Goal: Information Seeking & Learning: Learn about a topic

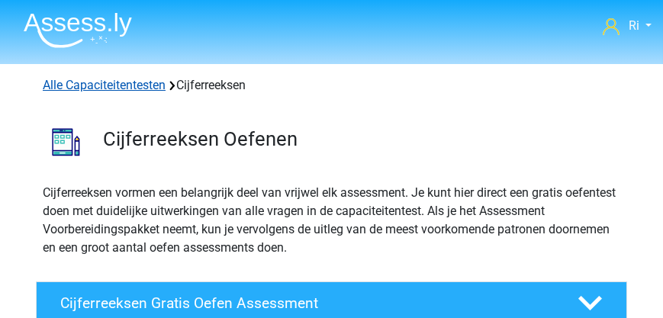
click at [118, 86] on link "Alle Capaciteitentesten" at bounding box center [104, 85] width 123 height 15
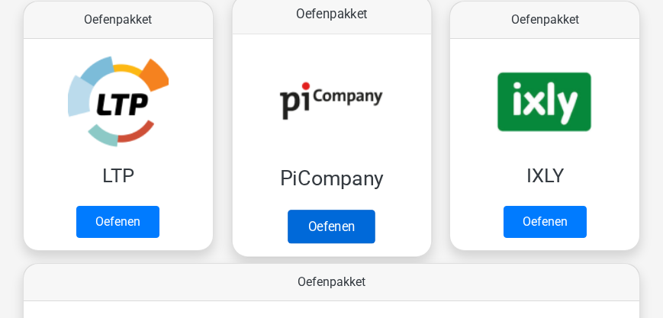
scroll to position [279, 0]
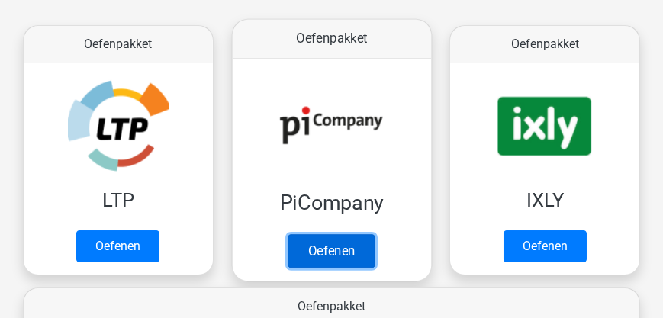
click at [339, 241] on link "Oefenen" at bounding box center [331, 251] width 87 height 34
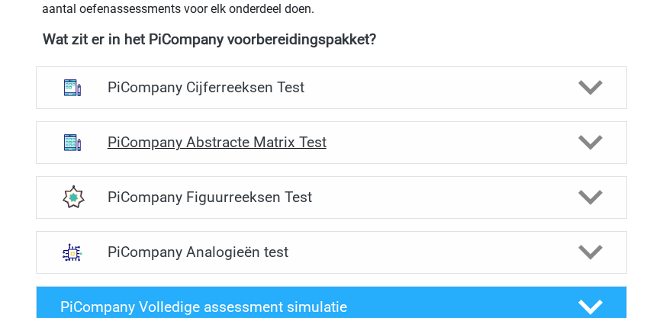
scroll to position [654, 0]
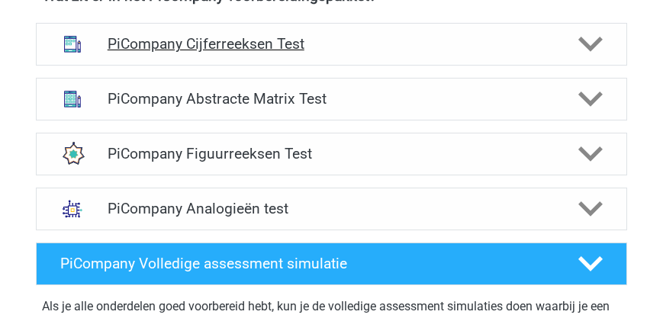
click at [276, 50] on h4 "PiCompany Cijferreeksen Test" at bounding box center [332, 44] width 449 height 18
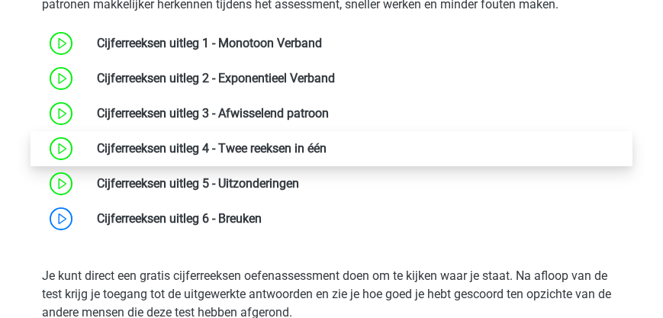
scroll to position [785, 0]
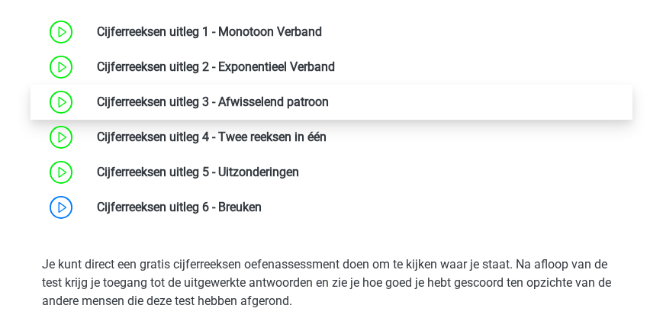
click at [329, 101] on link at bounding box center [329, 102] width 0 height 15
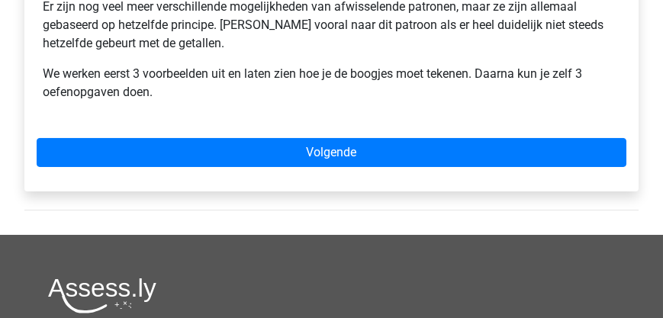
scroll to position [611, 0]
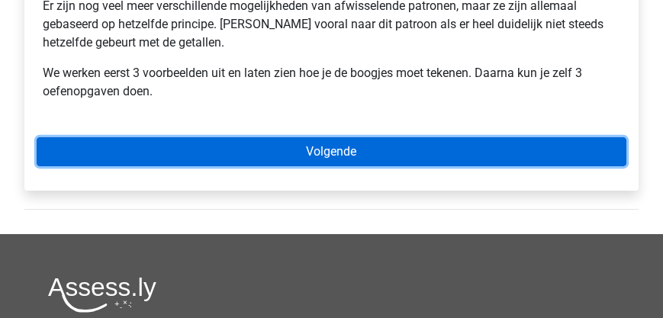
click at [309, 153] on link "Volgende" at bounding box center [332, 151] width 590 height 29
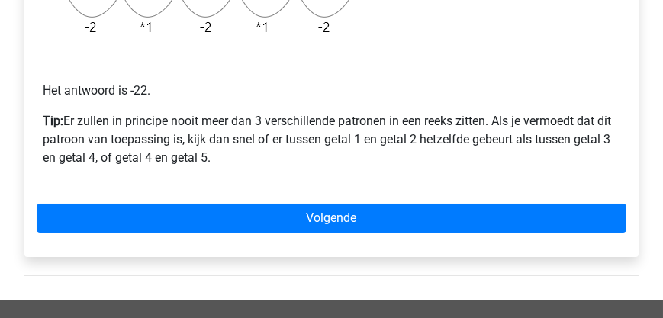
scroll to position [523, 0]
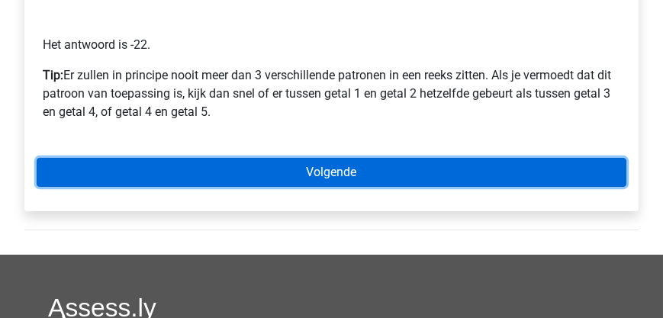
click at [333, 173] on link "Volgende" at bounding box center [332, 172] width 590 height 29
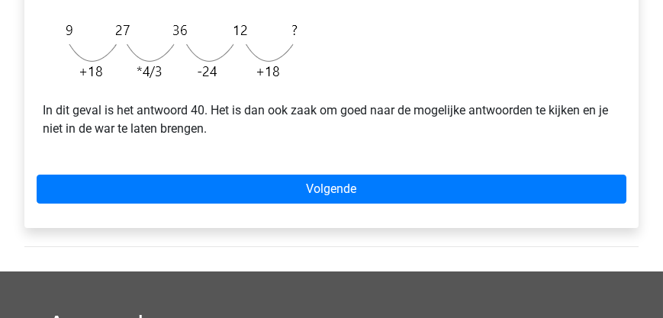
scroll to position [698, 0]
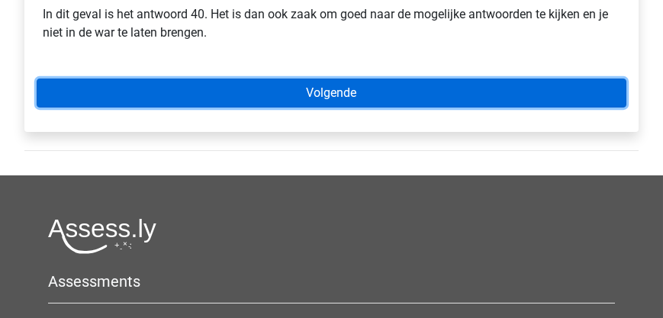
click at [306, 95] on link "Volgende" at bounding box center [332, 93] width 590 height 29
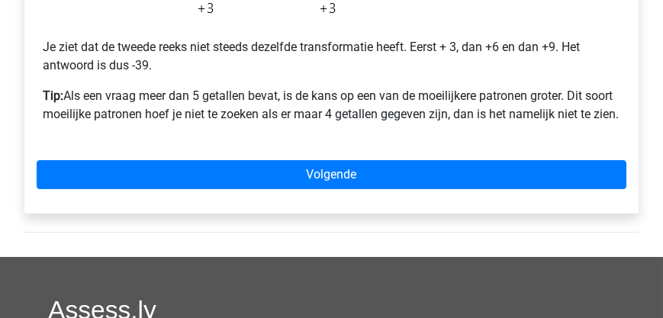
scroll to position [611, 0]
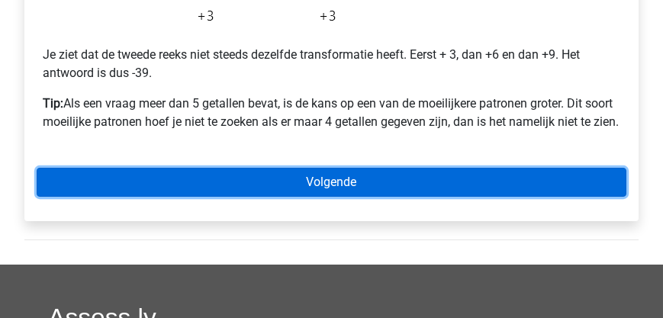
click at [308, 197] on link "Volgende" at bounding box center [332, 182] width 590 height 29
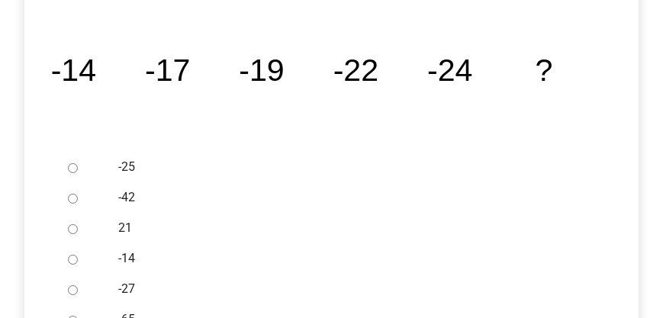
scroll to position [349, 0]
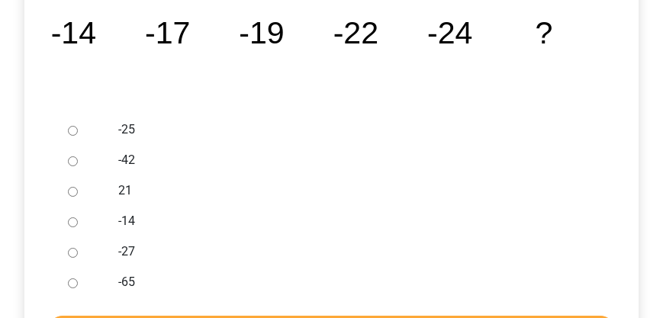
click at [75, 253] on input "-27" at bounding box center [73, 253] width 10 height 10
radio input "true"
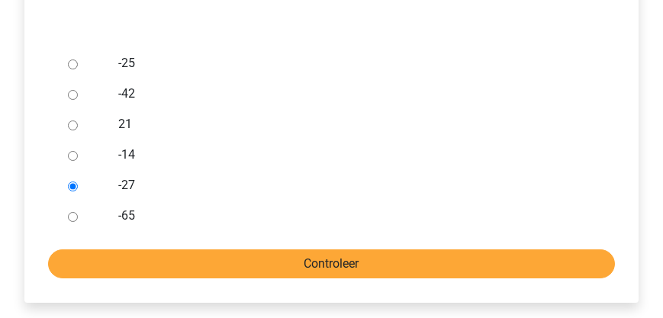
scroll to position [479, 0]
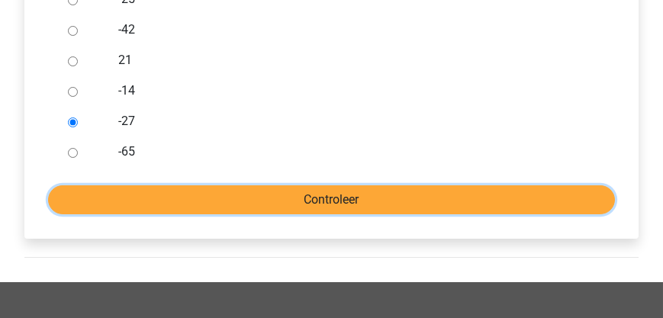
click at [313, 205] on input "Controleer" at bounding box center [331, 200] width 567 height 29
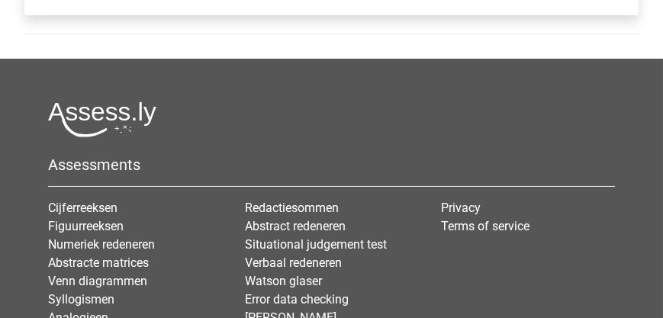
scroll to position [828, 0]
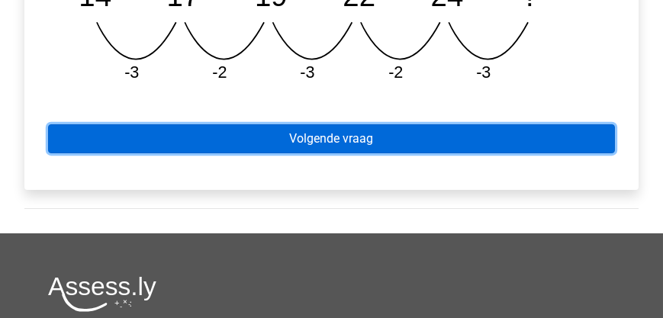
click at [318, 135] on link "Volgende vraag" at bounding box center [331, 138] width 567 height 29
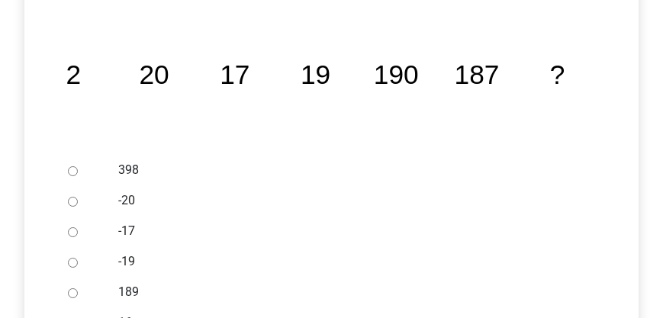
scroll to position [305, 0]
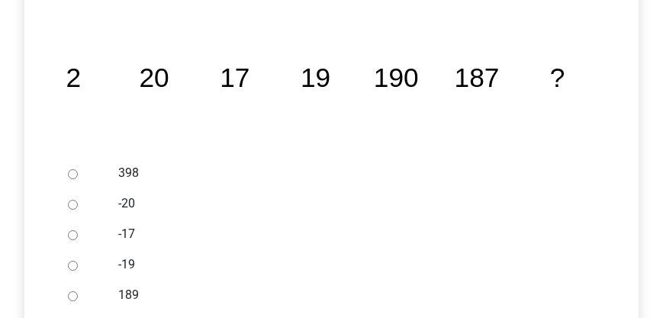
click at [69, 173] on input "398" at bounding box center [73, 174] width 10 height 10
radio input "true"
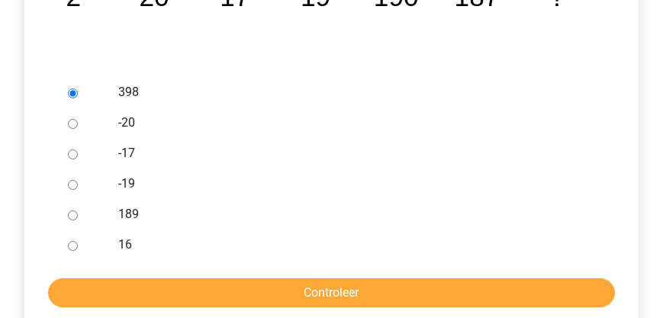
scroll to position [392, 0]
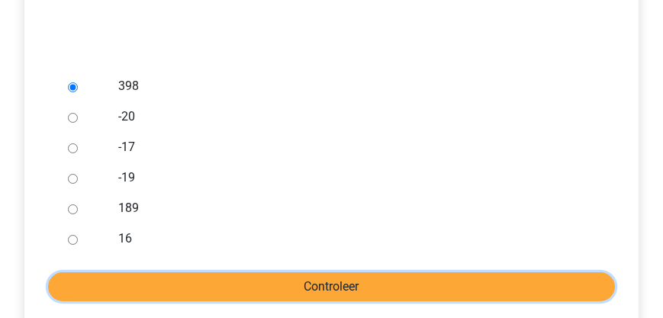
click at [307, 286] on input "Controleer" at bounding box center [331, 287] width 567 height 29
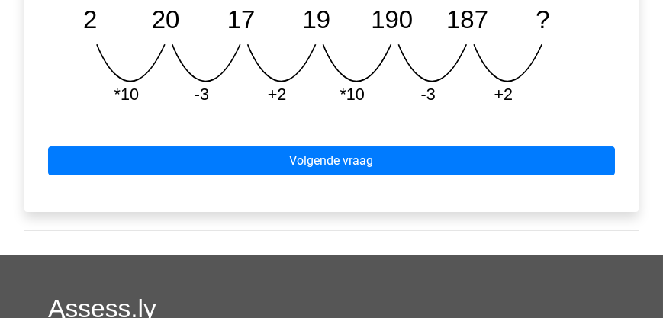
scroll to position [785, 0]
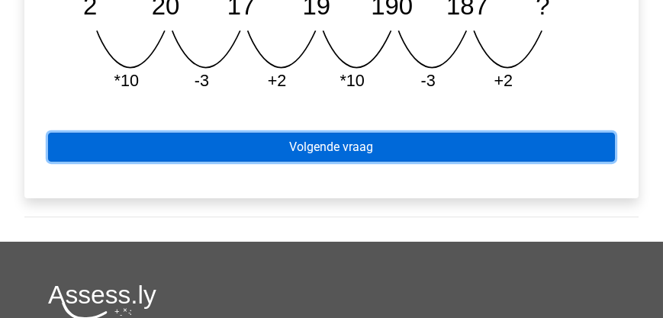
click at [325, 153] on link "Volgende vraag" at bounding box center [331, 147] width 567 height 29
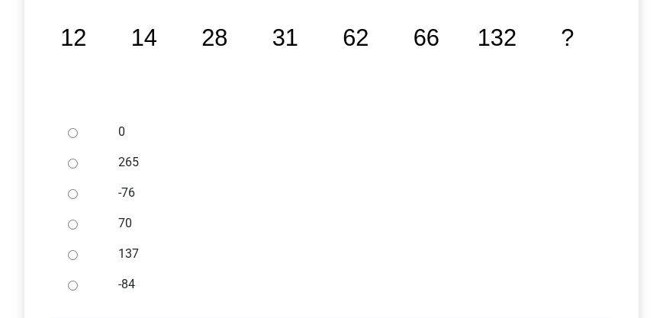
scroll to position [349, 0]
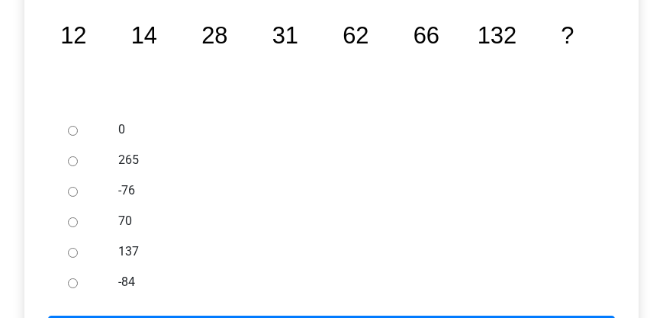
click at [75, 250] on input "137" at bounding box center [73, 253] width 10 height 10
radio input "true"
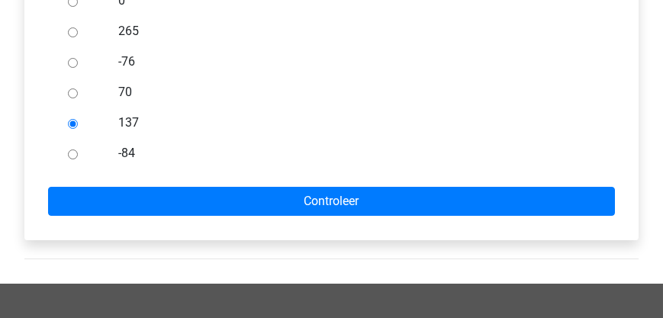
scroll to position [479, 0]
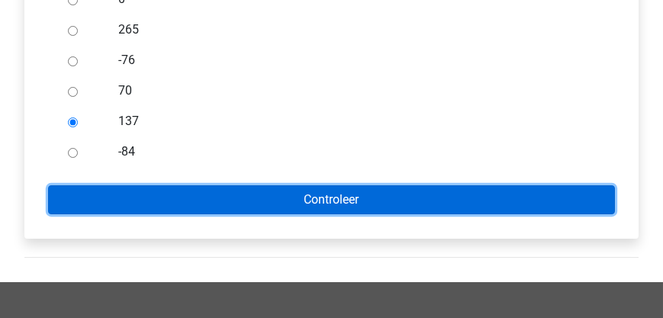
click at [290, 200] on input "Controleer" at bounding box center [331, 200] width 567 height 29
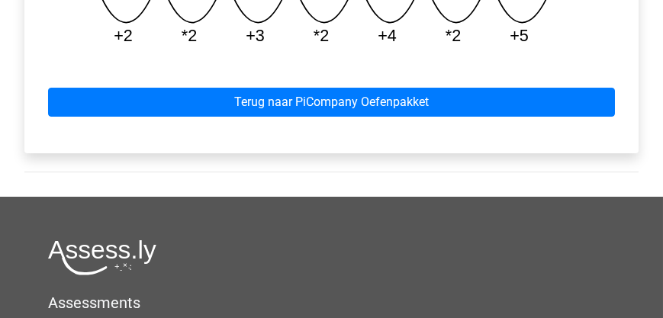
scroll to position [872, 0]
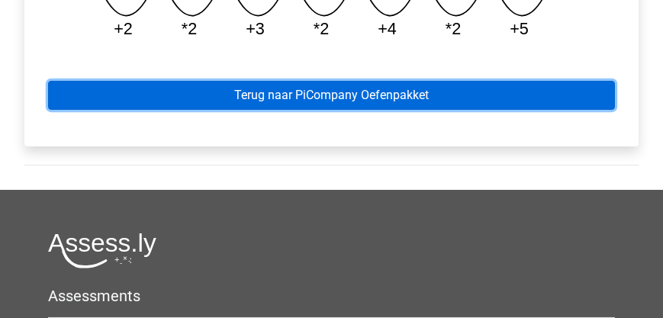
click at [266, 99] on link "Terug naar PiCompany Oefenpakket" at bounding box center [331, 95] width 567 height 29
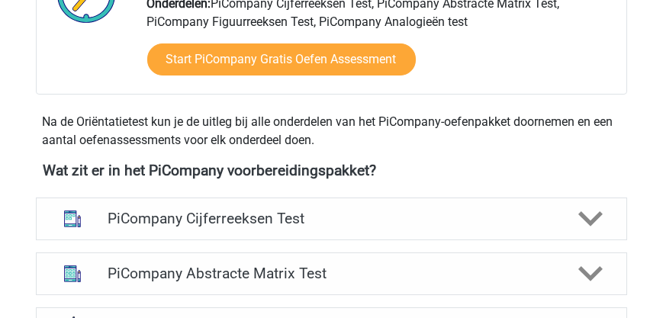
scroll to position [611, 0]
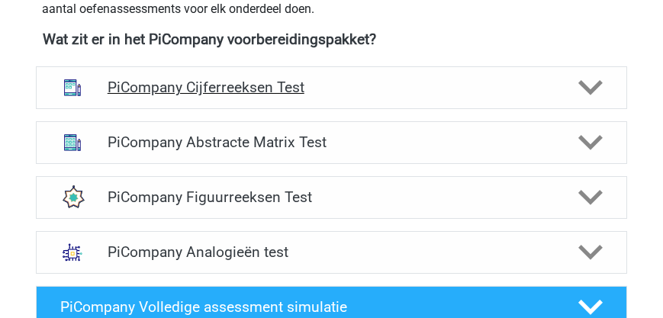
click at [211, 95] on h4 "PiCompany Cijferreeksen Test" at bounding box center [332, 88] width 449 height 18
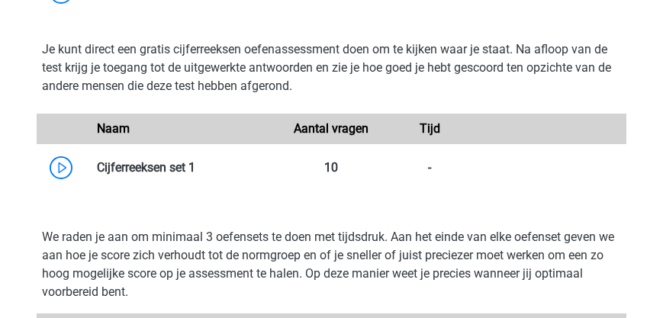
scroll to position [1047, 0]
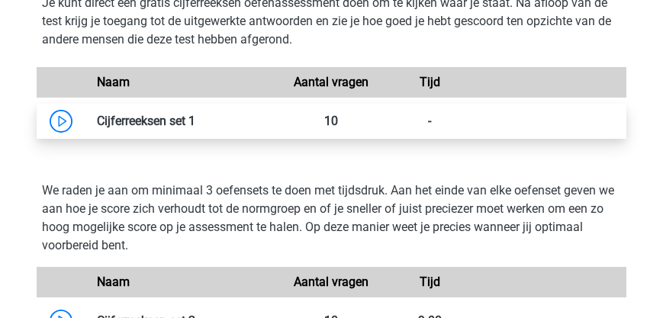
click at [195, 119] on link at bounding box center [195, 121] width 0 height 15
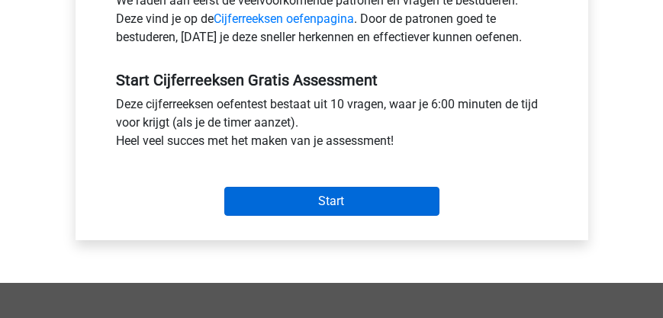
scroll to position [523, 0]
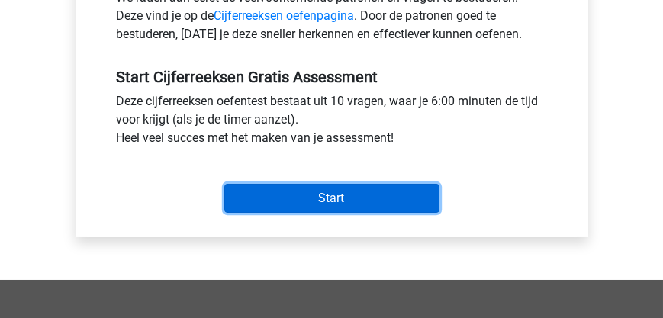
click at [313, 202] on input "Start" at bounding box center [331, 198] width 215 height 29
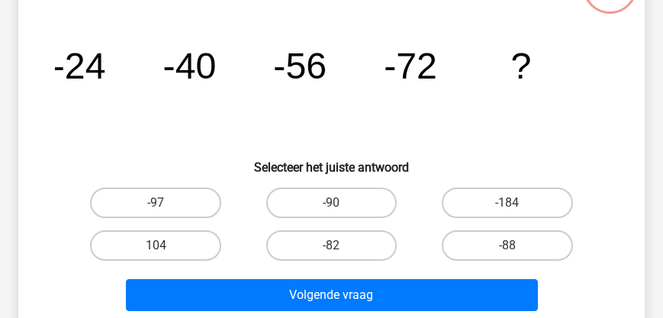
scroll to position [174, 0]
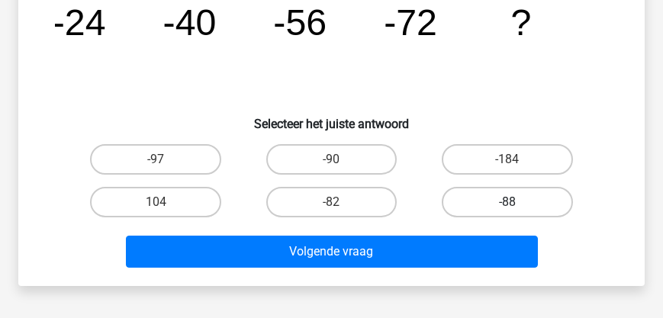
click at [470, 196] on label "-88" at bounding box center [507, 202] width 131 height 31
click at [508, 202] on input "-88" at bounding box center [513, 207] width 10 height 10
radio input "true"
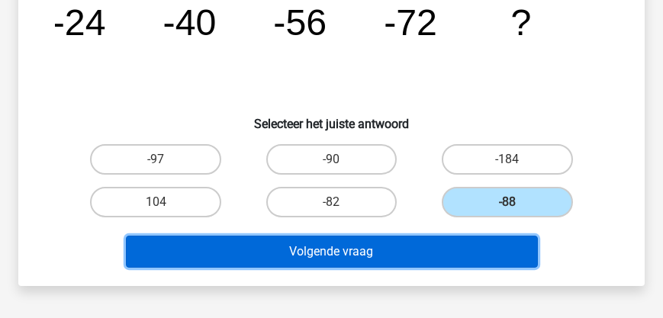
click at [399, 247] on button "Volgende vraag" at bounding box center [332, 252] width 412 height 32
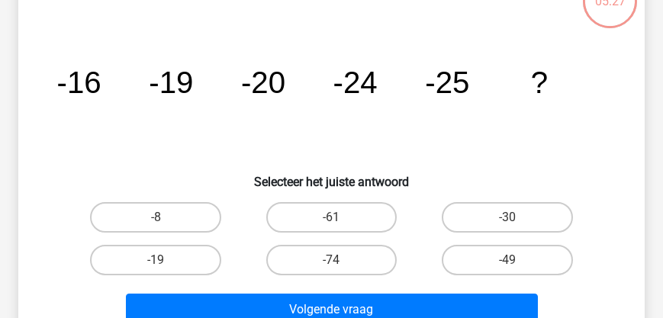
scroll to position [157, 0]
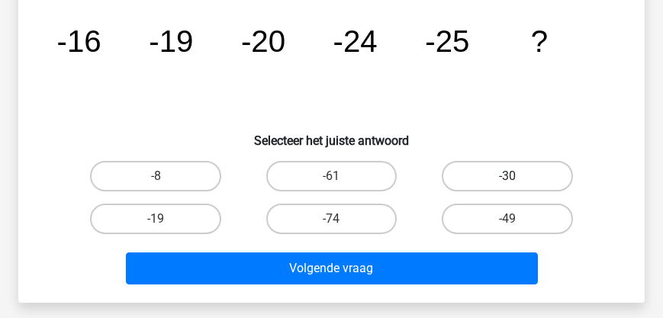
click at [499, 177] on label "-30" at bounding box center [507, 176] width 131 height 31
click at [508, 177] on input "-30" at bounding box center [513, 181] width 10 height 10
radio input "true"
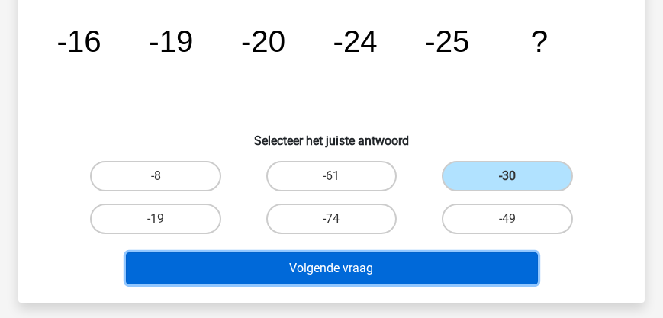
click at [391, 266] on button "Volgende vraag" at bounding box center [332, 269] width 412 height 32
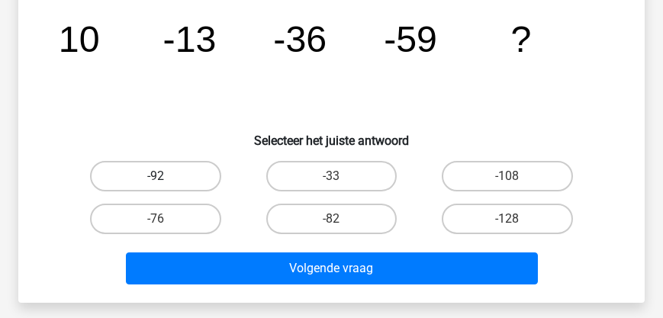
click at [138, 173] on label "-92" at bounding box center [155, 176] width 131 height 31
click at [156, 176] on input "-92" at bounding box center [161, 181] width 10 height 10
radio input "true"
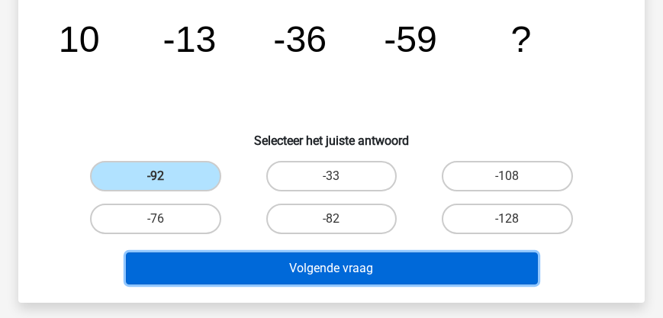
click at [270, 263] on button "Volgende vraag" at bounding box center [332, 269] width 412 height 32
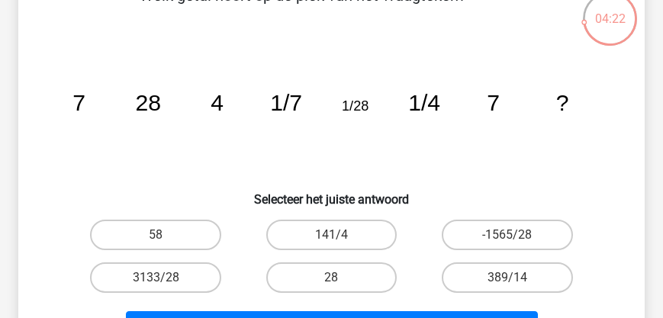
scroll to position [114, 0]
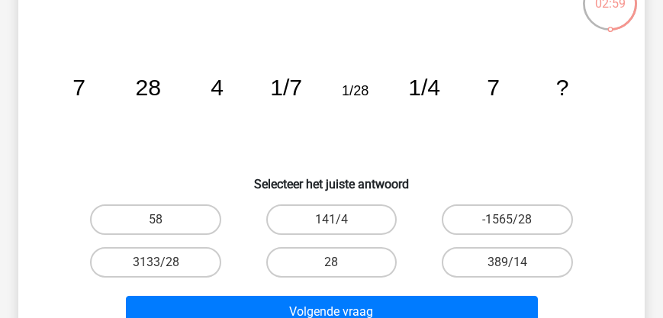
click at [334, 263] on input "28" at bounding box center [336, 268] width 10 height 10
radio input "true"
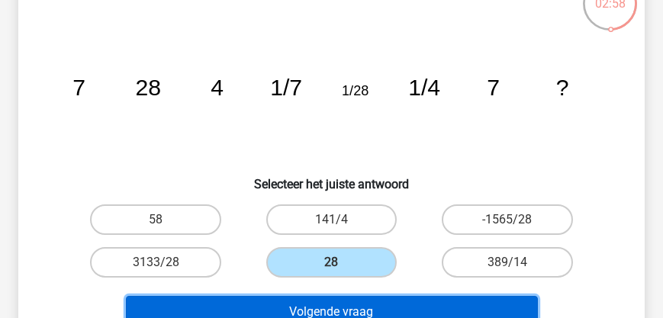
click at [338, 309] on button "Volgende vraag" at bounding box center [332, 312] width 412 height 32
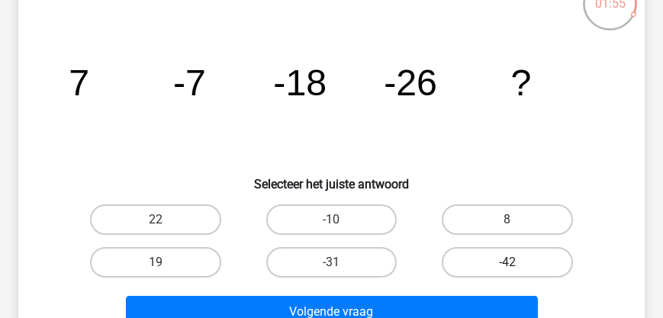
click at [496, 259] on label "-42" at bounding box center [507, 262] width 131 height 31
click at [508, 263] on input "-42" at bounding box center [513, 268] width 10 height 10
radio input "true"
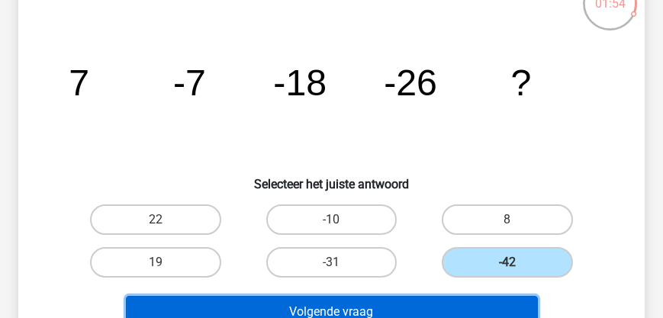
click at [356, 310] on button "Volgende vraag" at bounding box center [332, 312] width 412 height 32
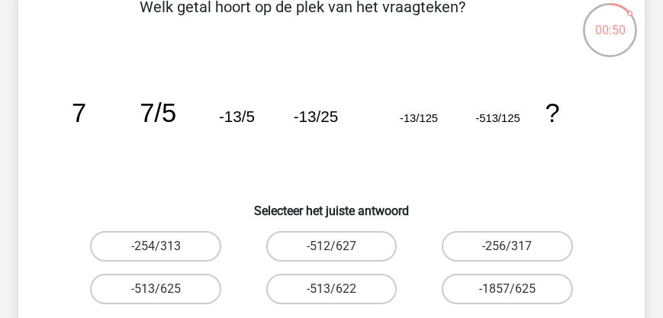
scroll to position [131, 0]
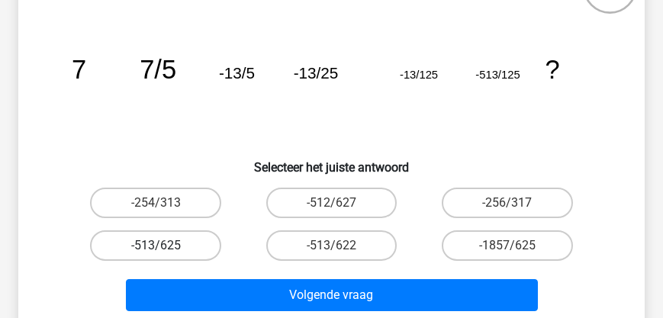
click at [171, 246] on label "-513/625" at bounding box center [155, 246] width 131 height 31
click at [166, 246] on input "-513/625" at bounding box center [161, 251] width 10 height 10
radio input "true"
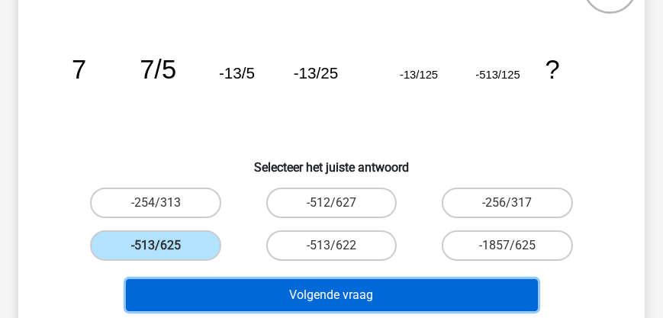
click at [242, 295] on button "Volgende vraag" at bounding box center [332, 295] width 412 height 32
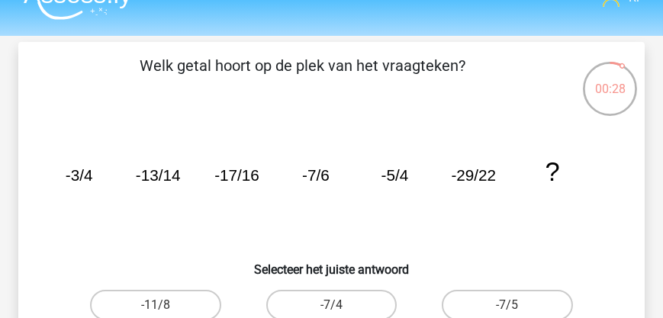
scroll to position [44, 0]
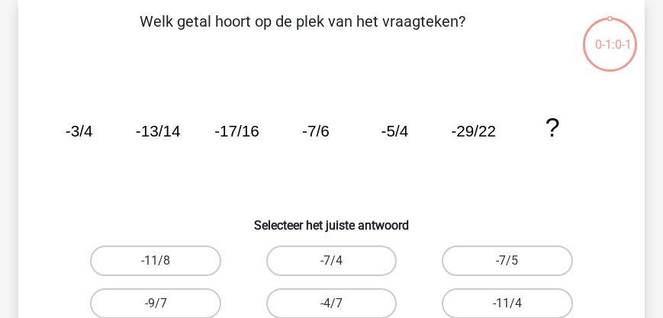
scroll to position [87, 0]
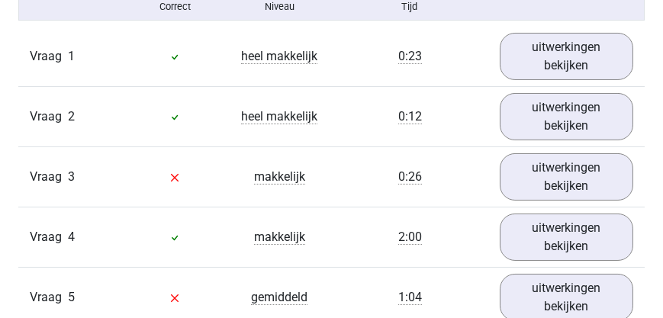
scroll to position [1003, 0]
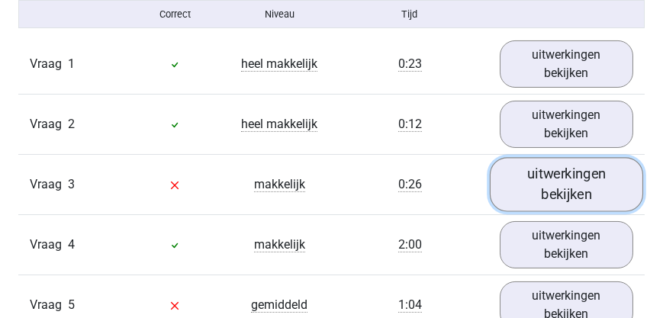
click at [544, 206] on link "uitwerkingen bekijken" at bounding box center [567, 184] width 154 height 54
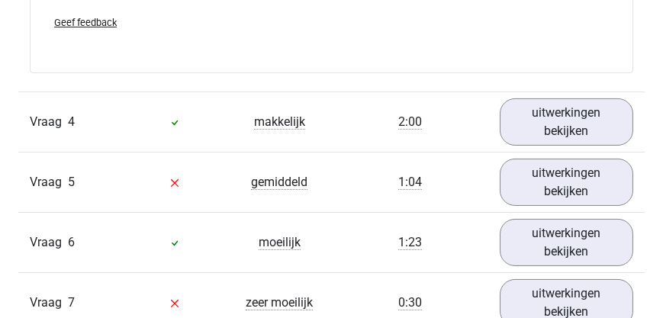
scroll to position [1788, 0]
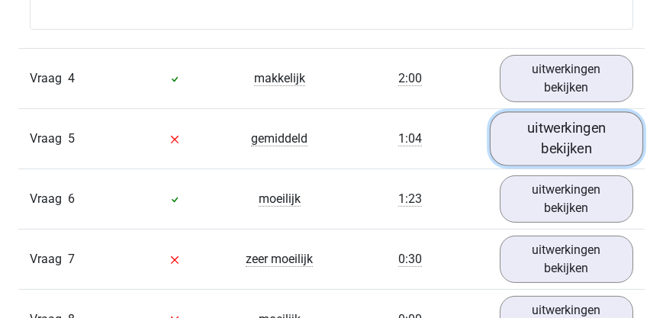
click at [552, 151] on link "uitwerkingen bekijken" at bounding box center [567, 138] width 154 height 54
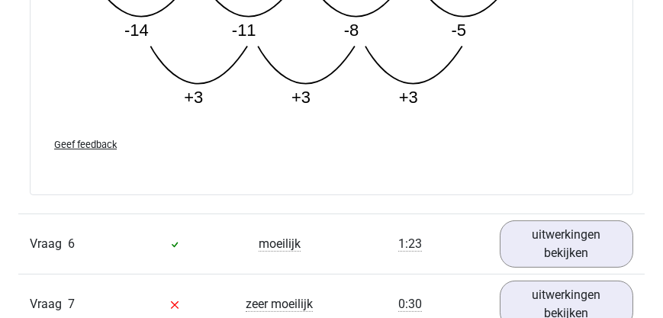
scroll to position [2574, 0]
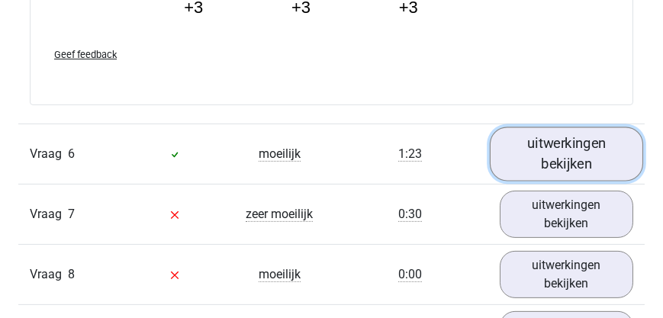
click at [550, 166] on link "uitwerkingen bekijken" at bounding box center [567, 154] width 154 height 54
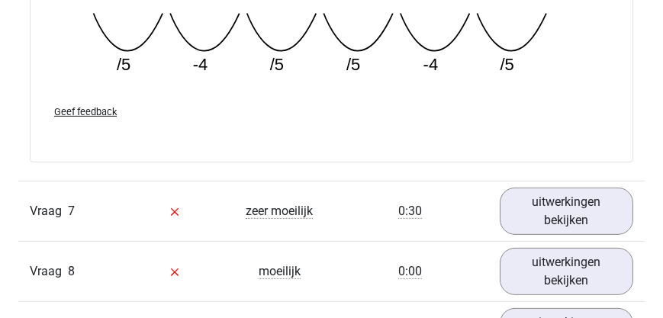
scroll to position [3228, 0]
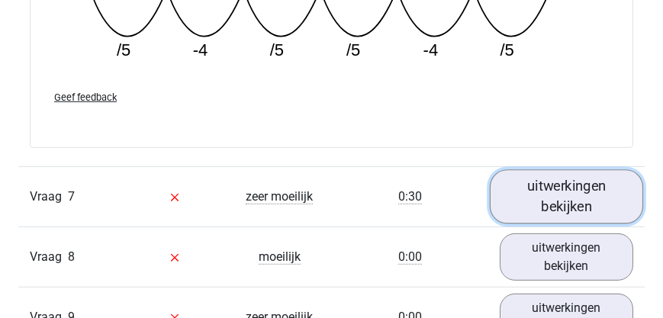
click at [562, 202] on link "uitwerkingen bekijken" at bounding box center [567, 196] width 154 height 54
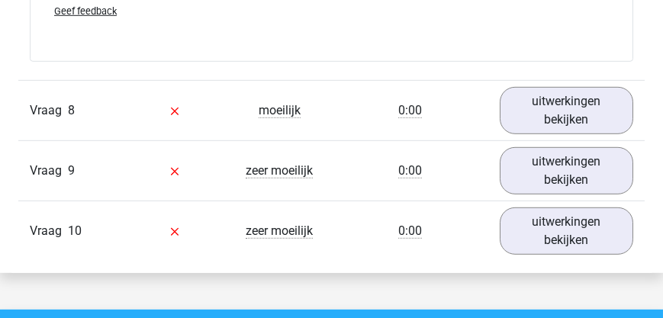
scroll to position [4275, 0]
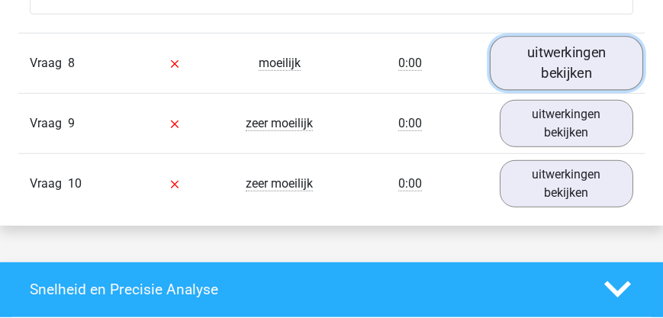
click at [556, 69] on link "uitwerkingen bekijken" at bounding box center [567, 63] width 154 height 54
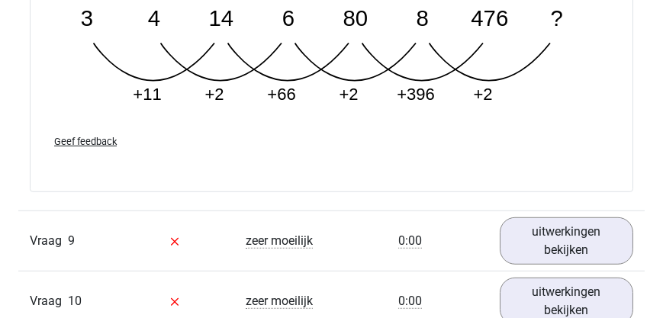
scroll to position [4973, 0]
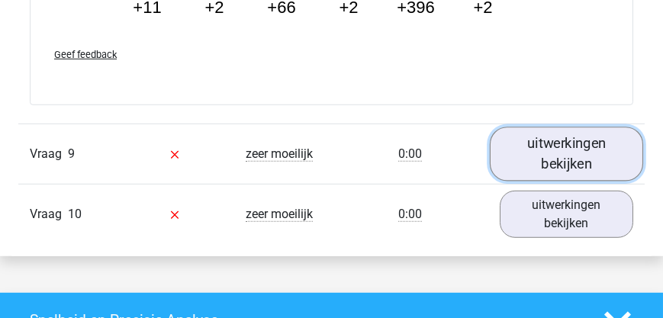
click at [566, 177] on link "uitwerkingen bekijken" at bounding box center [567, 154] width 154 height 54
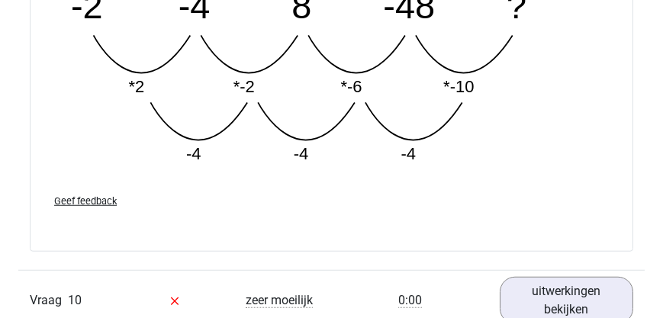
scroll to position [5714, 0]
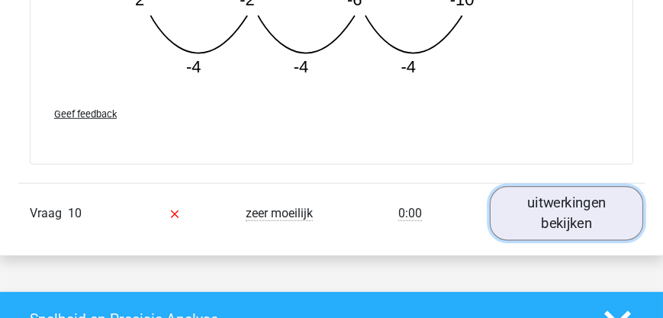
click at [533, 225] on link "uitwerkingen bekijken" at bounding box center [567, 213] width 154 height 54
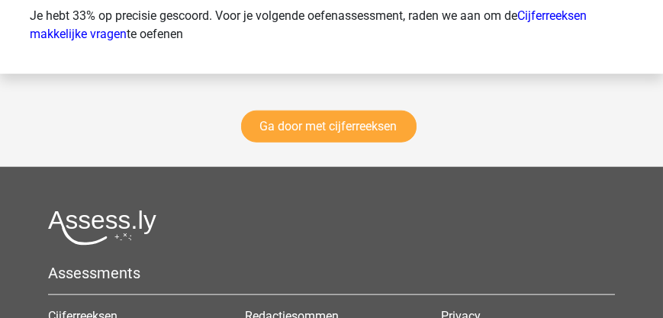
scroll to position [7503, 0]
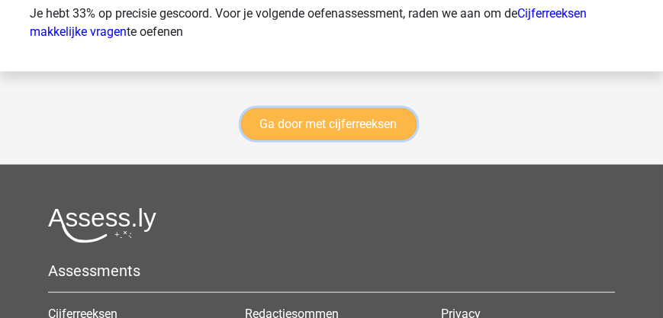
click at [320, 135] on link "Ga door met cijferreeksen" at bounding box center [329, 124] width 176 height 32
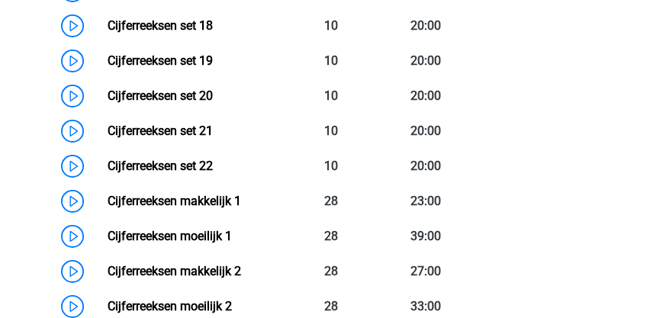
scroll to position [1522, 0]
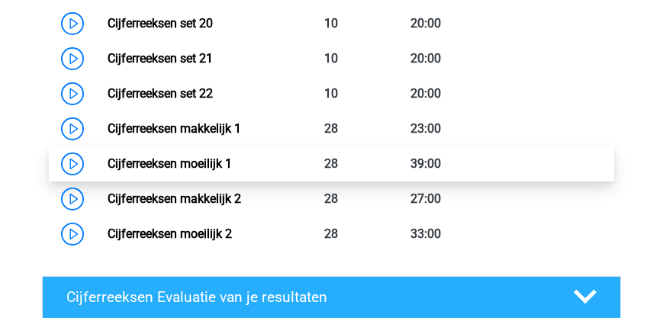
click at [195, 165] on link "Cijferreeksen moeilijk 1" at bounding box center [170, 164] width 124 height 15
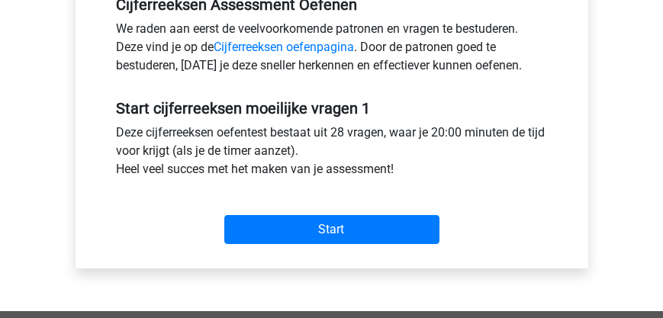
scroll to position [566, 0]
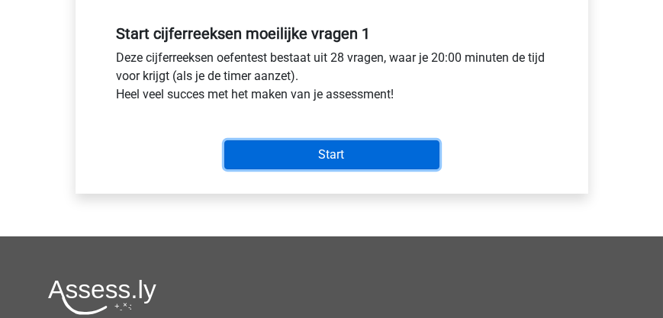
click at [317, 162] on input "Start" at bounding box center [331, 154] width 215 height 29
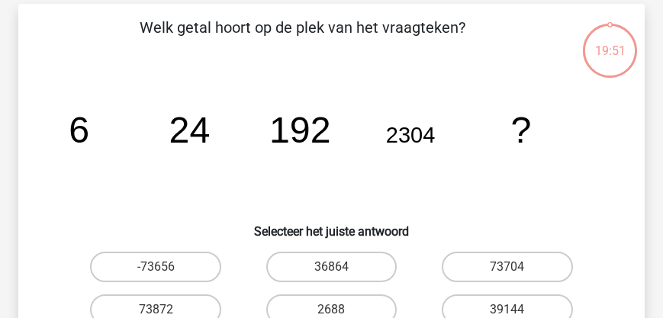
scroll to position [131, 0]
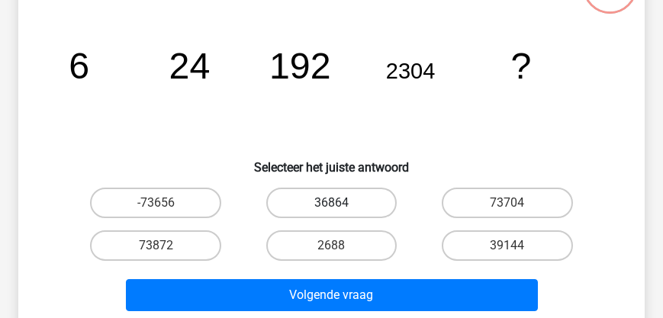
click at [317, 202] on label "36864" at bounding box center [331, 203] width 131 height 31
click at [331, 203] on input "36864" at bounding box center [336, 208] width 10 height 10
radio input "true"
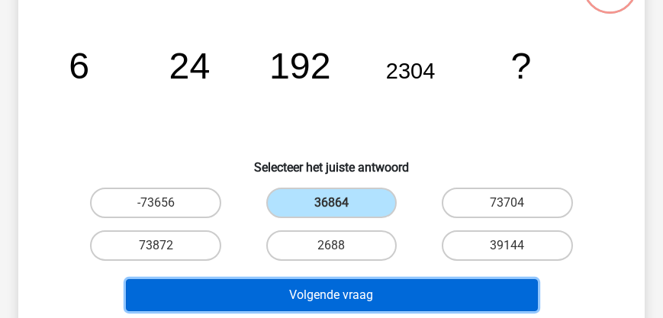
click at [329, 299] on button "Volgende vraag" at bounding box center [332, 295] width 412 height 32
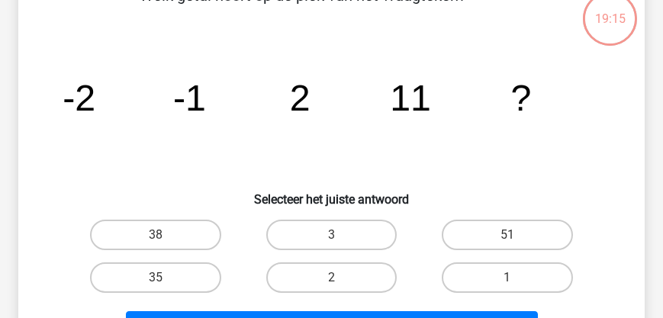
scroll to position [114, 0]
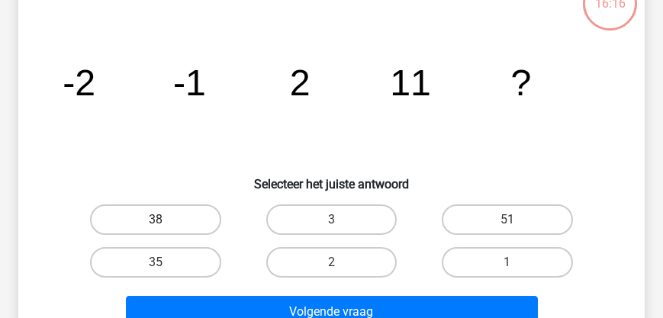
click at [159, 214] on label "38" at bounding box center [155, 220] width 131 height 31
click at [159, 220] on input "38" at bounding box center [161, 225] width 10 height 10
radio input "true"
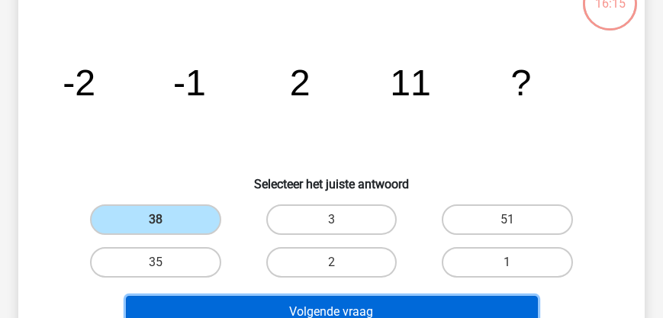
click at [321, 313] on button "Volgende vraag" at bounding box center [332, 312] width 412 height 32
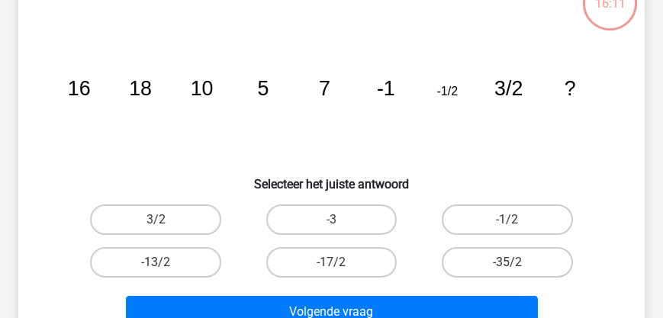
click at [511, 263] on input "-35/2" at bounding box center [513, 268] width 10 height 10
radio input "true"
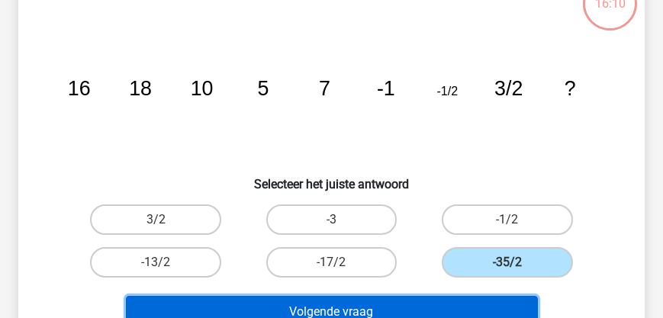
click at [349, 308] on button "Volgende vraag" at bounding box center [332, 312] width 412 height 32
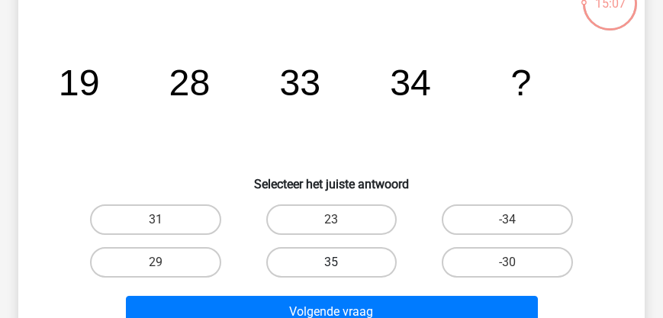
click at [328, 264] on label "35" at bounding box center [331, 262] width 131 height 31
click at [331, 264] on input "35" at bounding box center [336, 268] width 10 height 10
radio input "true"
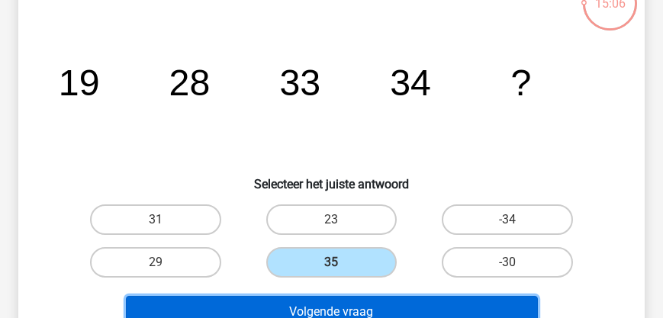
click at [329, 315] on button "Volgende vraag" at bounding box center [332, 312] width 412 height 32
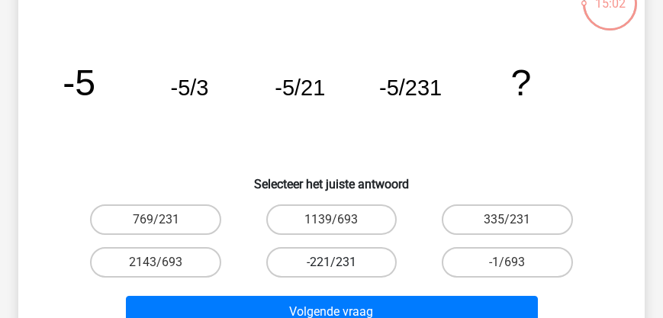
click at [319, 259] on label "-221/231" at bounding box center [331, 262] width 131 height 31
click at [331, 263] on input "-221/231" at bounding box center [336, 268] width 10 height 10
radio input "true"
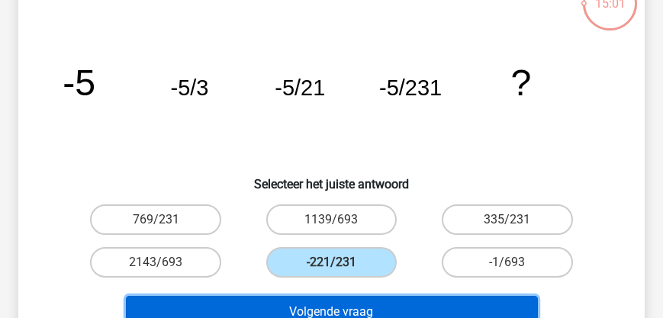
click at [315, 308] on button "Volgende vraag" at bounding box center [332, 312] width 412 height 32
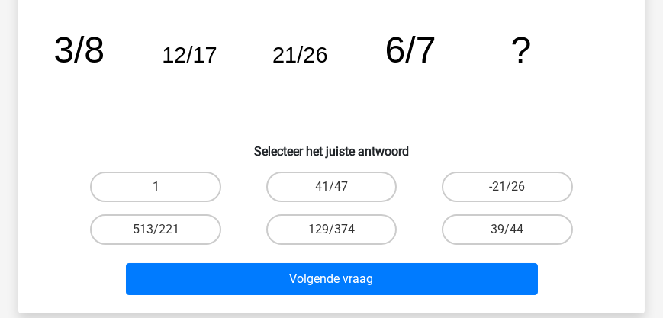
scroll to position [157, 0]
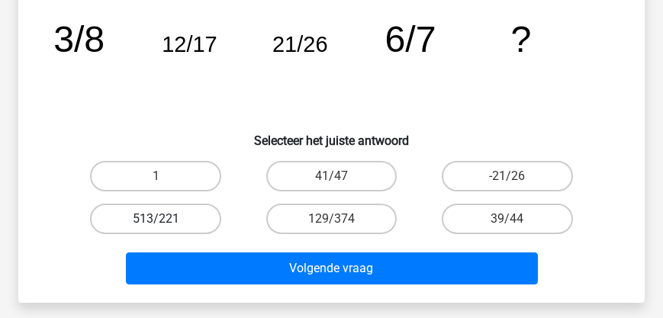
click at [166, 216] on label "513/221" at bounding box center [155, 219] width 131 height 31
click at [166, 219] on input "513/221" at bounding box center [161, 224] width 10 height 10
radio input "true"
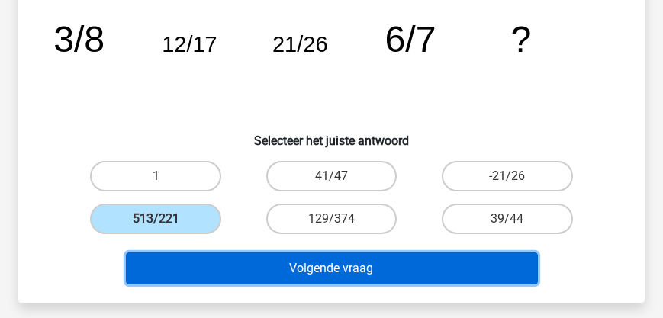
click at [281, 270] on button "Volgende vraag" at bounding box center [332, 269] width 412 height 32
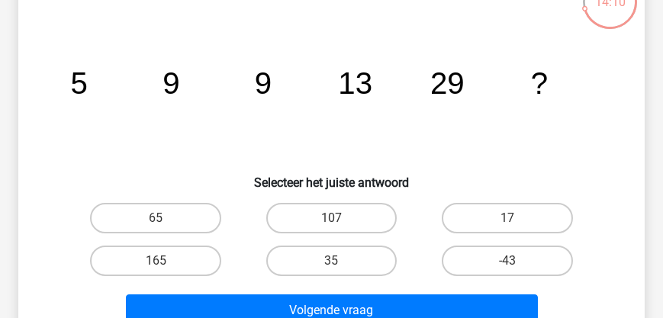
scroll to position [114, 0]
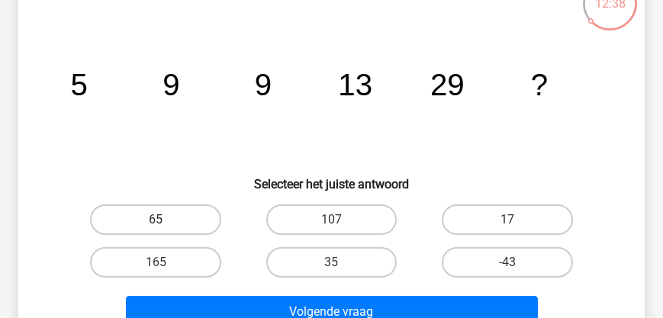
click at [157, 217] on label "65" at bounding box center [155, 220] width 131 height 31
click at [157, 220] on input "65" at bounding box center [161, 225] width 10 height 10
radio input "true"
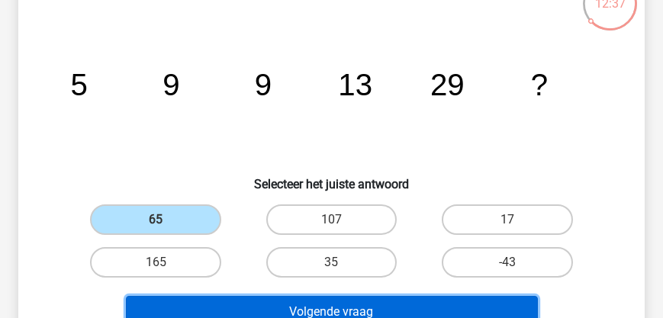
click at [293, 307] on button "Volgende vraag" at bounding box center [332, 312] width 412 height 32
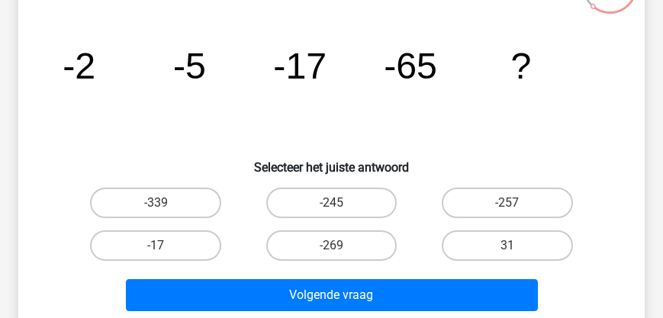
scroll to position [87, 0]
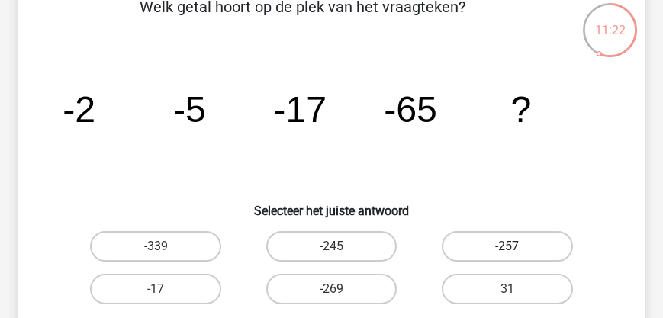
click at [512, 240] on label "-257" at bounding box center [507, 246] width 131 height 31
click at [512, 247] on input "-257" at bounding box center [513, 252] width 10 height 10
radio input "true"
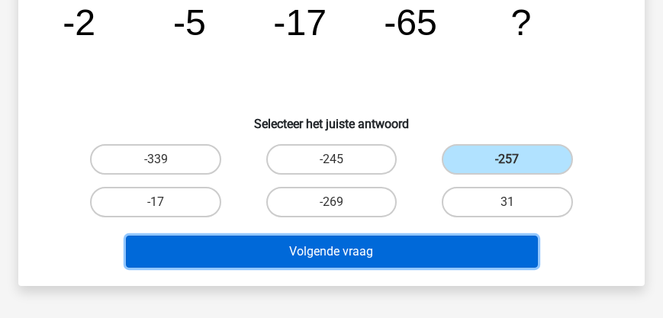
click at [341, 240] on button "Volgende vraag" at bounding box center [332, 252] width 412 height 32
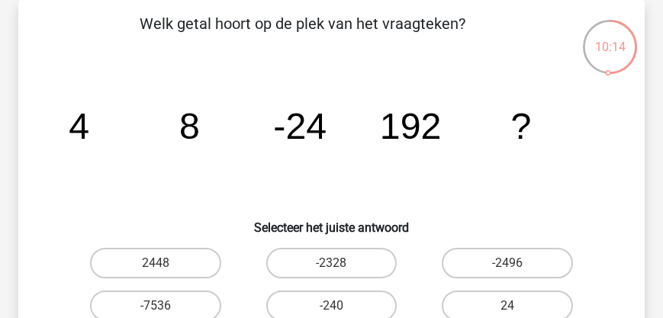
scroll to position [114, 0]
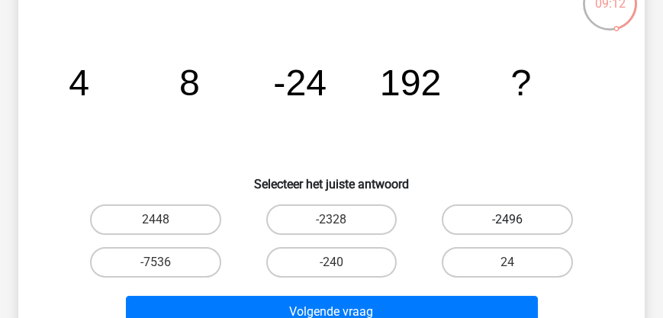
click at [514, 213] on label "-2496" at bounding box center [507, 220] width 131 height 31
click at [514, 220] on input "-2496" at bounding box center [513, 225] width 10 height 10
radio input "true"
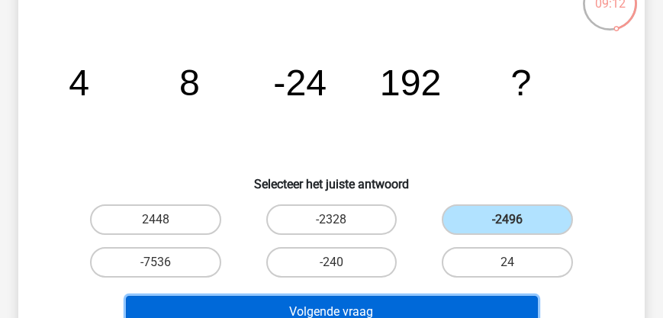
click at [398, 310] on button "Volgende vraag" at bounding box center [332, 312] width 412 height 32
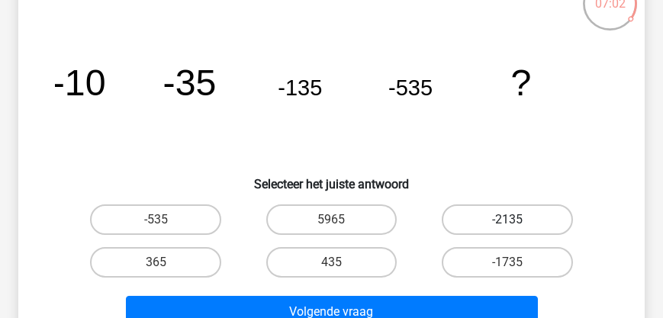
click at [494, 221] on label "-2135" at bounding box center [507, 220] width 131 height 31
click at [508, 221] on input "-2135" at bounding box center [513, 225] width 10 height 10
radio input "true"
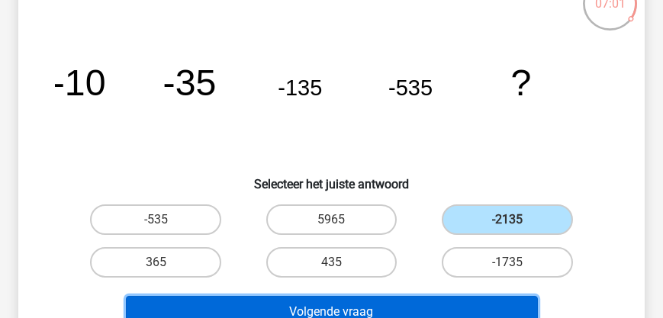
click at [391, 310] on button "Volgende vraag" at bounding box center [332, 312] width 412 height 32
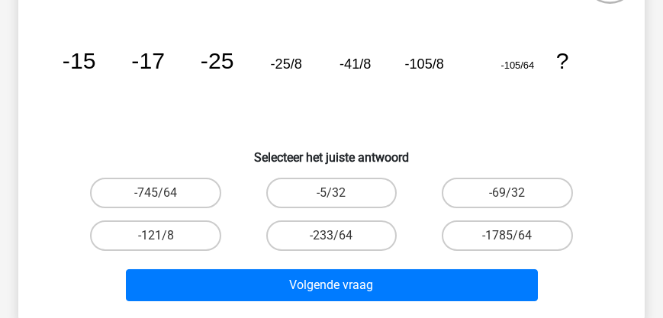
scroll to position [157, 0]
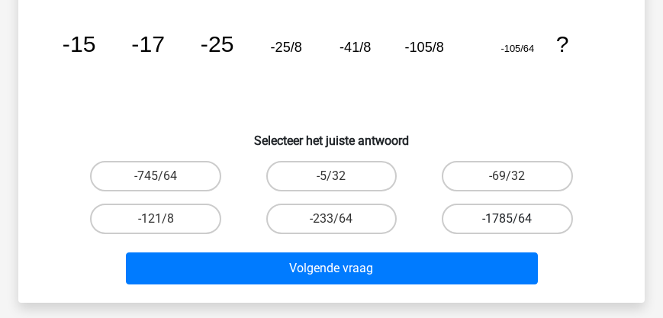
click at [497, 210] on label "-1785/64" at bounding box center [507, 219] width 131 height 31
click at [508, 219] on input "-1785/64" at bounding box center [513, 224] width 10 height 10
radio input "true"
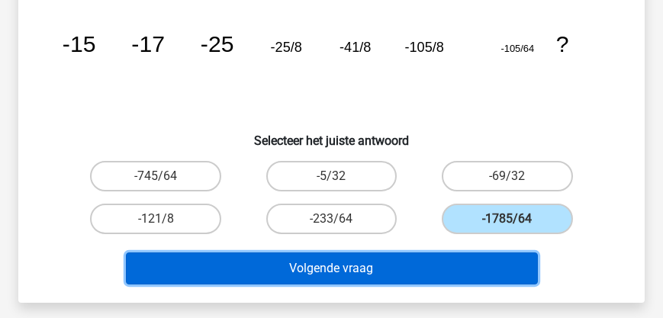
click at [356, 268] on button "Volgende vraag" at bounding box center [332, 269] width 412 height 32
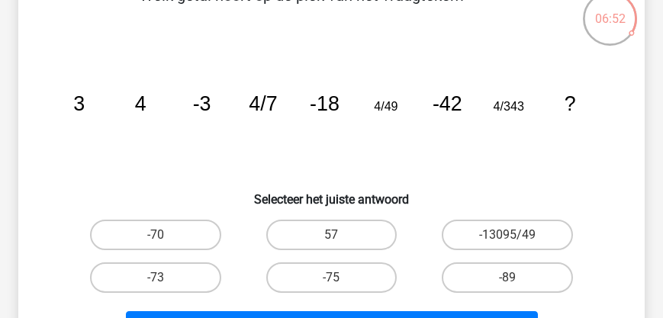
scroll to position [114, 0]
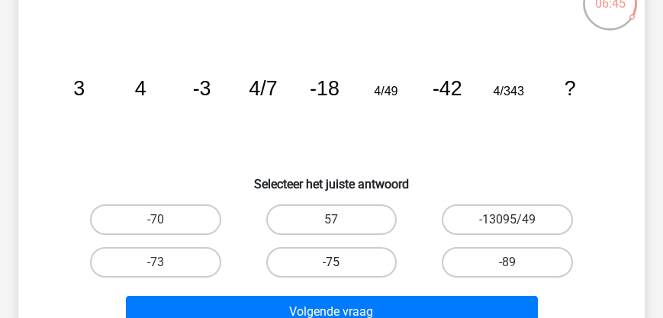
click at [318, 257] on label "-75" at bounding box center [331, 262] width 131 height 31
click at [331, 263] on input "-75" at bounding box center [336, 268] width 10 height 10
radio input "true"
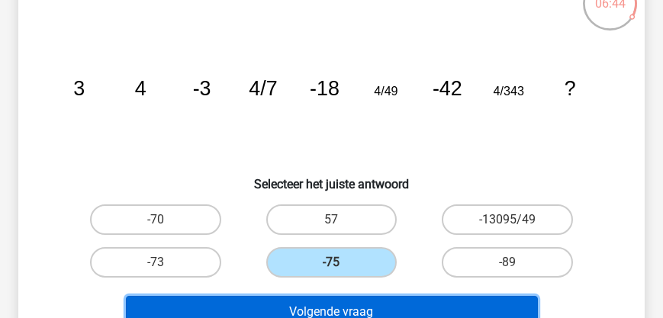
click at [355, 313] on button "Volgende vraag" at bounding box center [332, 312] width 412 height 32
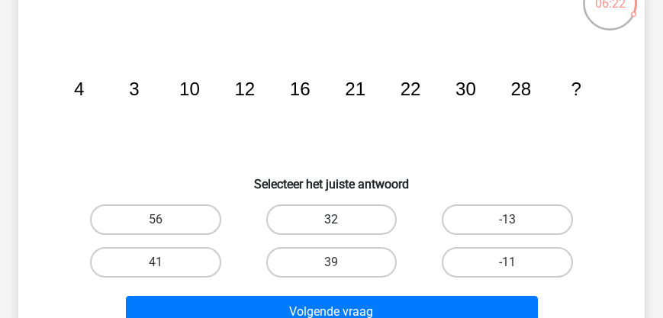
click at [297, 216] on label "32" at bounding box center [331, 220] width 131 height 31
click at [331, 220] on input "32" at bounding box center [336, 225] width 10 height 10
radio input "true"
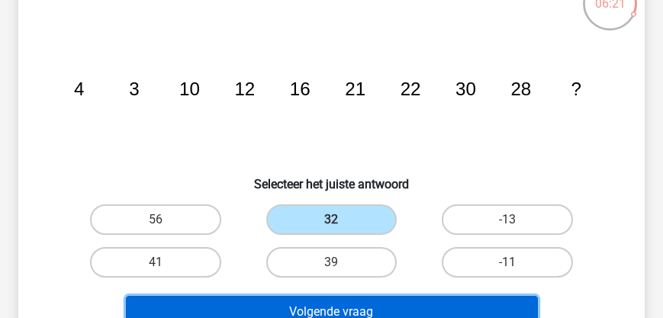
click at [333, 308] on button "Volgende vraag" at bounding box center [332, 312] width 412 height 32
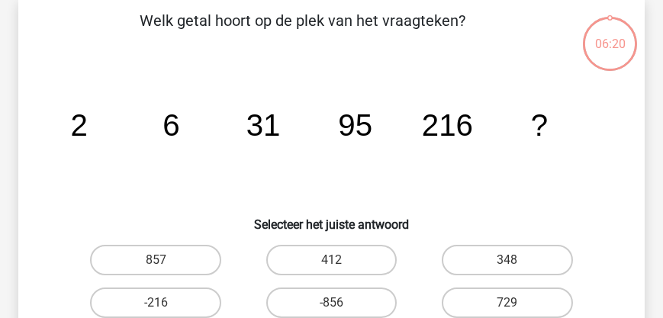
scroll to position [70, 0]
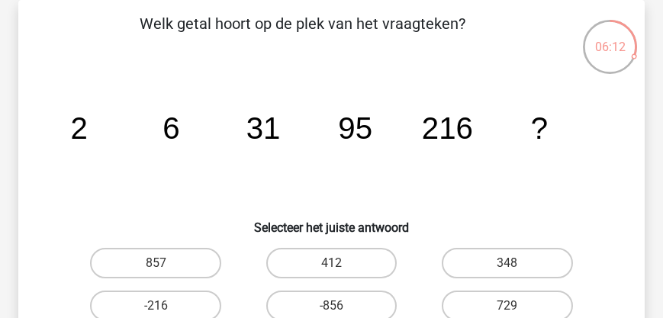
click at [509, 264] on input "348" at bounding box center [513, 268] width 10 height 10
radio input "true"
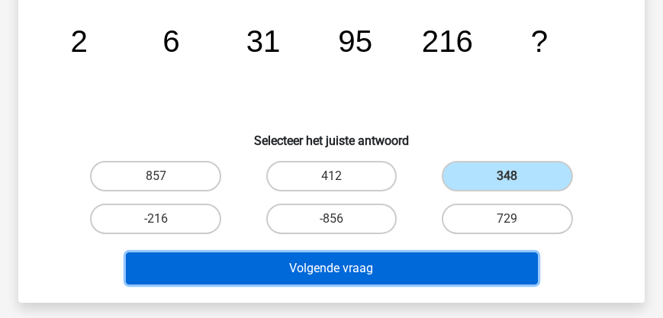
click at [389, 265] on button "Volgende vraag" at bounding box center [332, 269] width 412 height 32
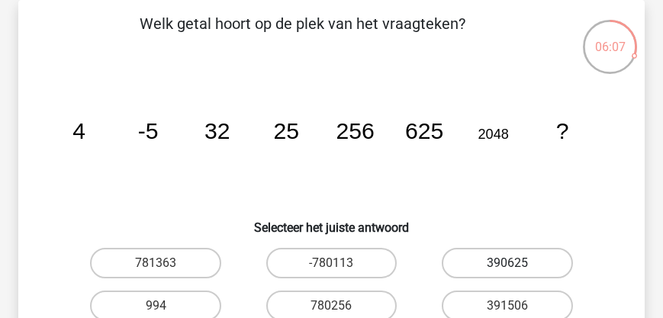
click at [499, 258] on label "390625" at bounding box center [507, 263] width 131 height 31
click at [508, 263] on input "390625" at bounding box center [513, 268] width 10 height 10
radio input "true"
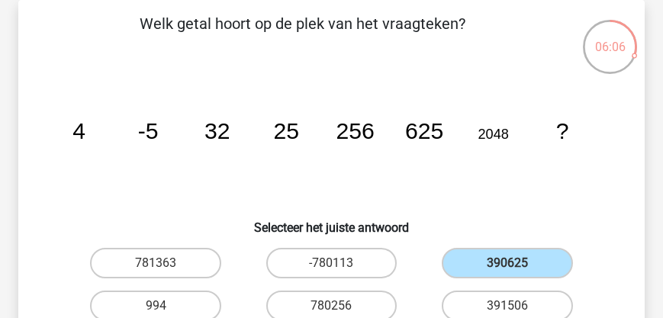
scroll to position [201, 0]
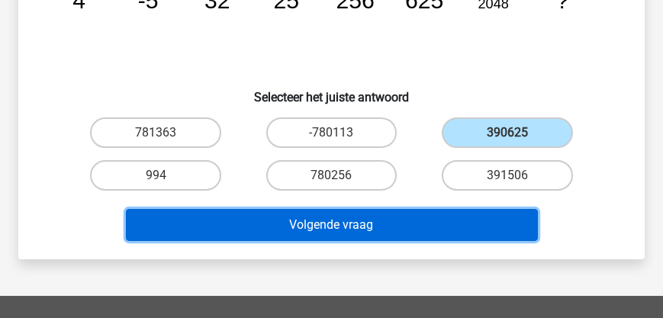
click at [360, 224] on button "Volgende vraag" at bounding box center [332, 225] width 412 height 32
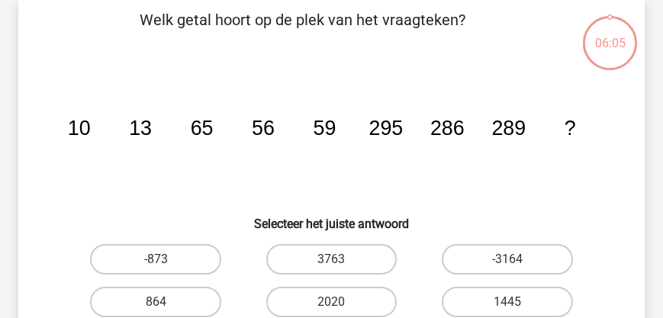
scroll to position [70, 0]
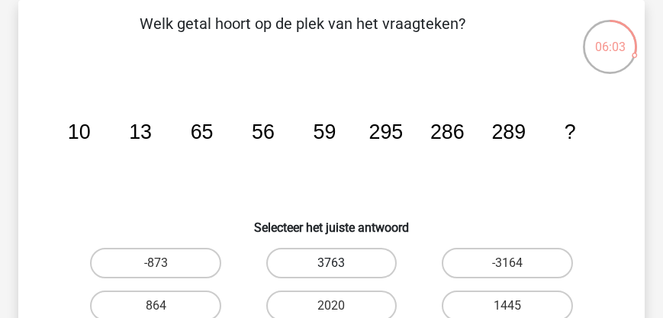
click at [362, 251] on label "3763" at bounding box center [331, 263] width 131 height 31
click at [341, 263] on input "3763" at bounding box center [336, 268] width 10 height 10
radio input "true"
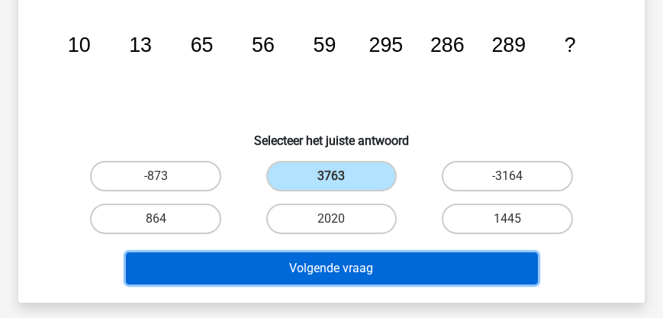
click at [352, 266] on button "Volgende vraag" at bounding box center [332, 269] width 412 height 32
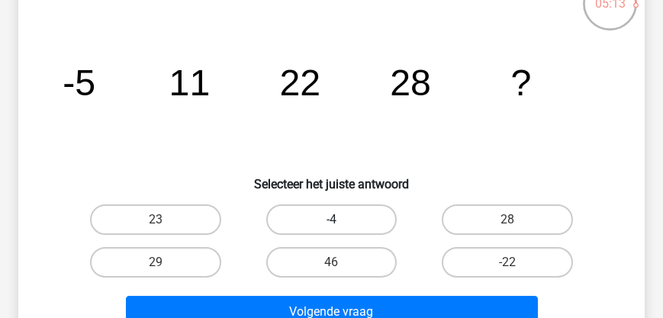
scroll to position [114, 0]
click at [314, 263] on label "46" at bounding box center [331, 262] width 131 height 31
click at [331, 263] on input "46" at bounding box center [336, 268] width 10 height 10
radio input "true"
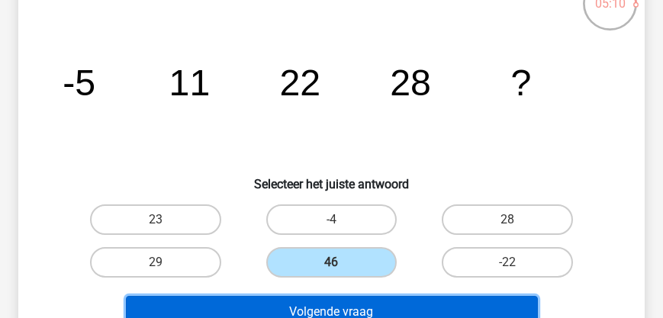
click at [321, 310] on button "Volgende vraag" at bounding box center [332, 312] width 412 height 32
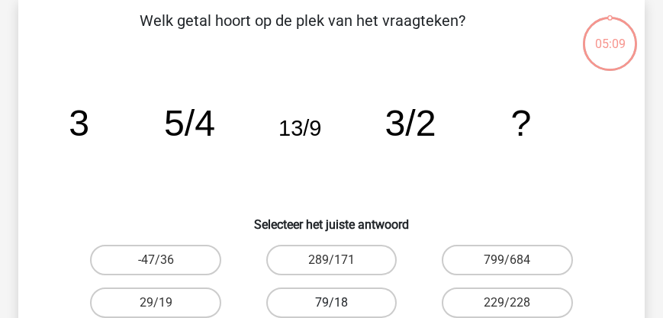
scroll to position [70, 0]
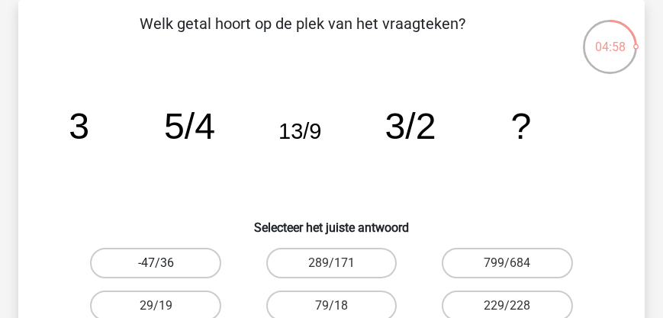
click at [175, 259] on label "-47/36" at bounding box center [155, 263] width 131 height 31
click at [166, 263] on input "-47/36" at bounding box center [161, 268] width 10 height 10
radio input "true"
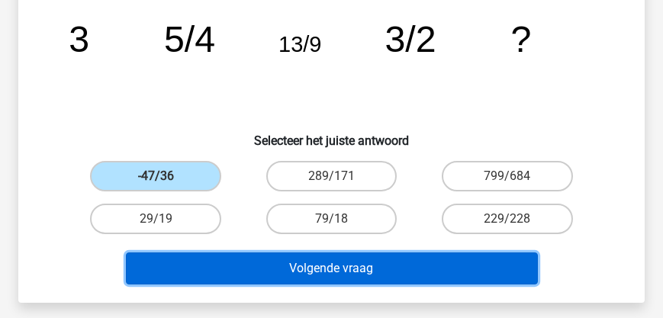
click at [358, 271] on button "Volgende vraag" at bounding box center [332, 269] width 412 height 32
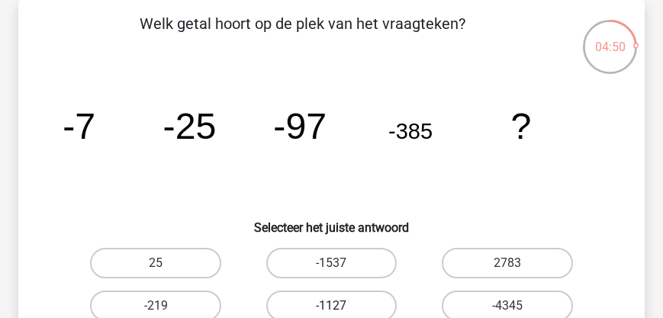
click at [334, 298] on label "-1127" at bounding box center [331, 306] width 131 height 31
click at [334, 306] on input "-1127" at bounding box center [336, 311] width 10 height 10
radio input "true"
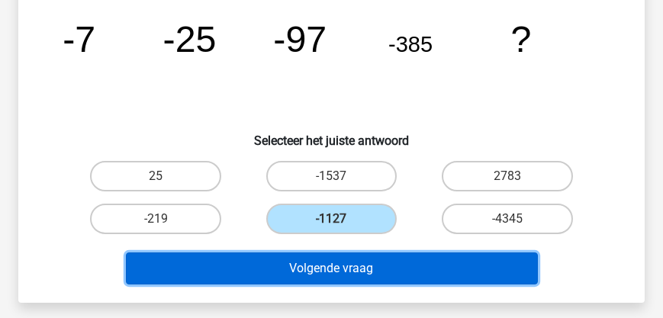
click at [340, 278] on button "Volgende vraag" at bounding box center [332, 269] width 412 height 32
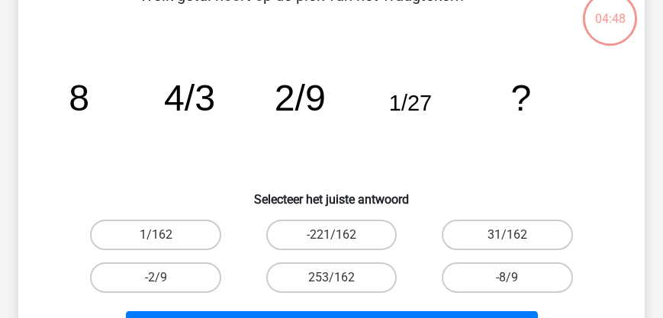
scroll to position [114, 0]
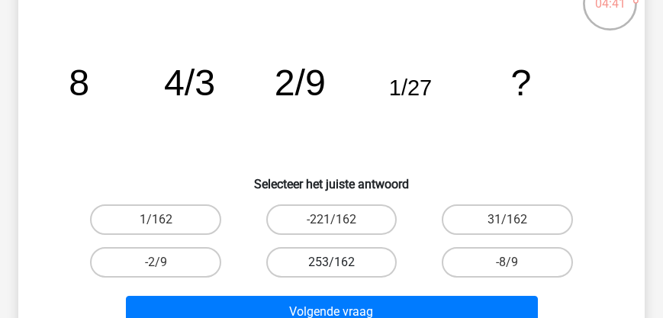
click at [342, 266] on label "253/162" at bounding box center [331, 262] width 131 height 31
click at [341, 266] on input "253/162" at bounding box center [336, 268] width 10 height 10
radio input "true"
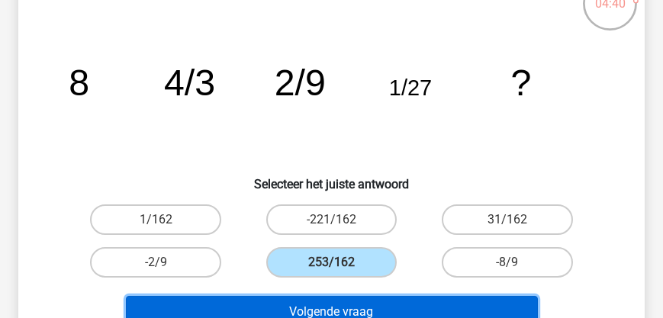
click at [337, 302] on button "Volgende vraag" at bounding box center [332, 312] width 412 height 32
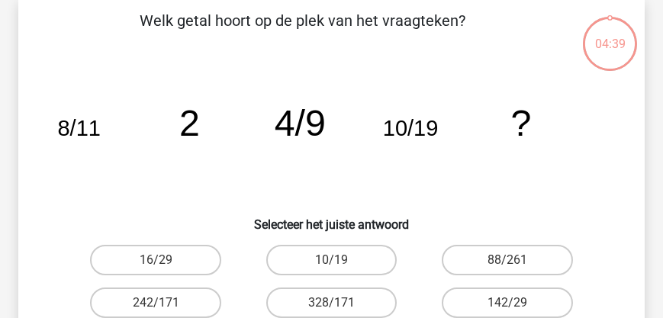
scroll to position [70, 0]
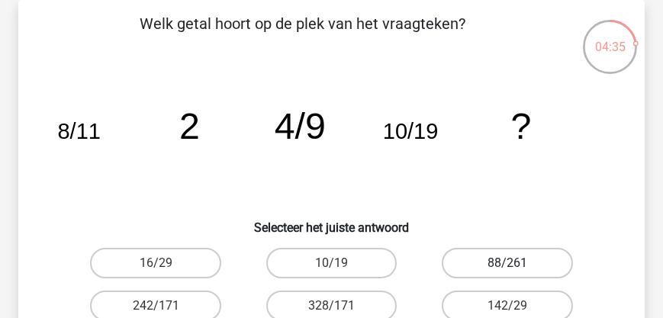
click at [485, 256] on label "88/261" at bounding box center [507, 263] width 131 height 31
click at [508, 263] on input "88/261" at bounding box center [513, 268] width 10 height 10
radio input "true"
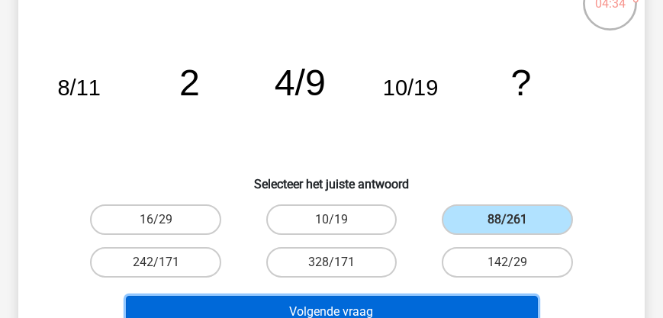
click at [335, 304] on button "Volgende vraag" at bounding box center [332, 312] width 412 height 32
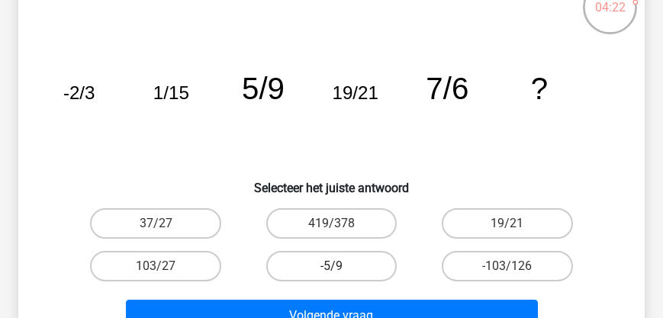
scroll to position [157, 0]
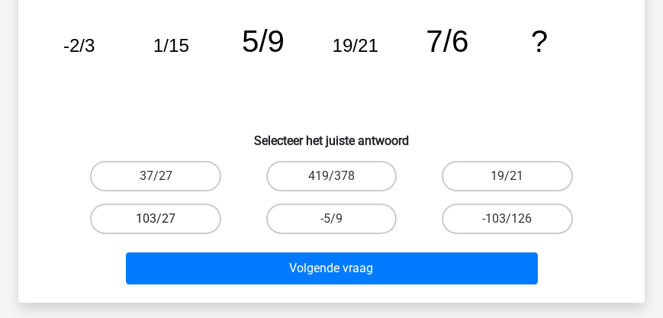
click at [154, 231] on label "103/27" at bounding box center [155, 219] width 131 height 31
click at [156, 229] on input "103/27" at bounding box center [161, 224] width 10 height 10
radio input "true"
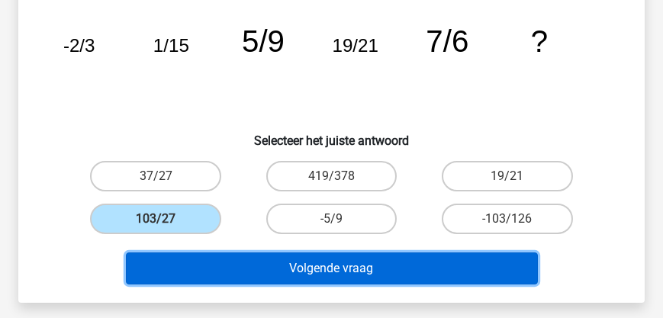
click at [279, 280] on button "Volgende vraag" at bounding box center [332, 269] width 412 height 32
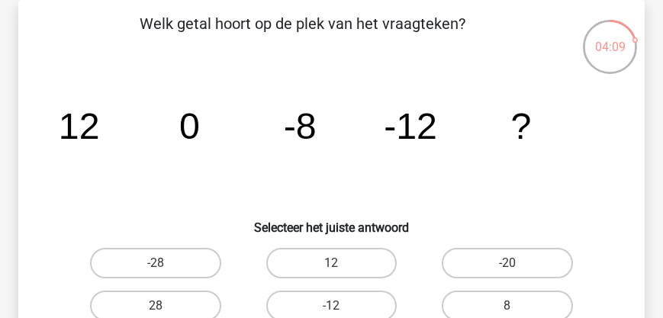
scroll to position [114, 0]
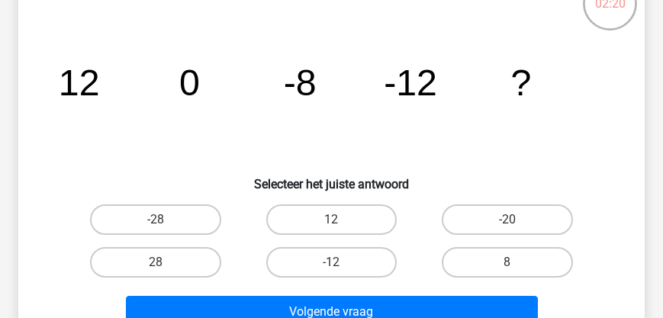
drag, startPoint x: 502, startPoint y: 216, endPoint x: 437, endPoint y: 254, distance: 75.3
click at [499, 216] on label "-20" at bounding box center [507, 220] width 131 height 31
click at [508, 220] on input "-20" at bounding box center [513, 225] width 10 height 10
radio input "true"
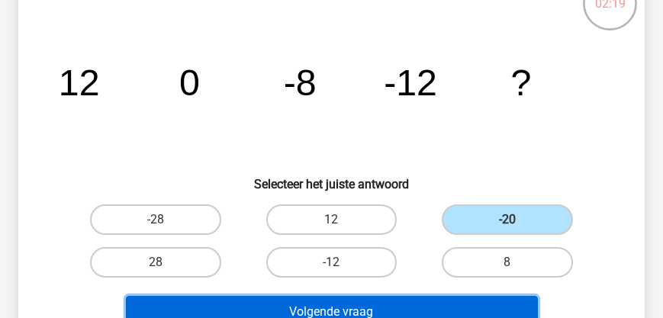
click at [381, 308] on button "Volgende vraag" at bounding box center [332, 312] width 412 height 32
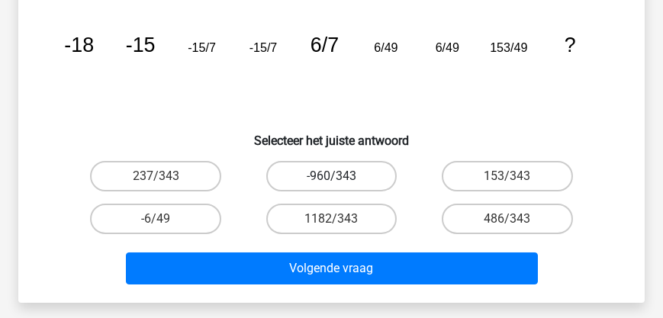
scroll to position [157, 0]
click at [347, 220] on label "1182/343" at bounding box center [331, 219] width 131 height 31
click at [341, 220] on input "1182/343" at bounding box center [336, 224] width 10 height 10
radio input "true"
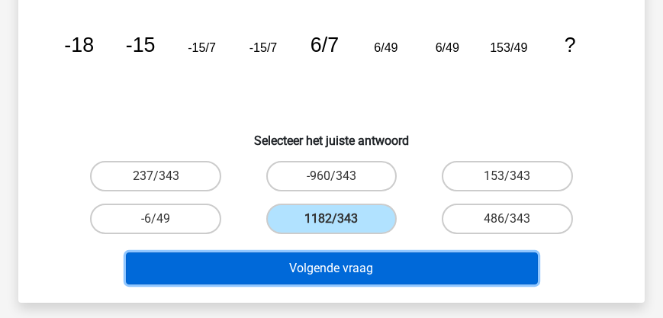
click at [335, 271] on button "Volgende vraag" at bounding box center [332, 269] width 412 height 32
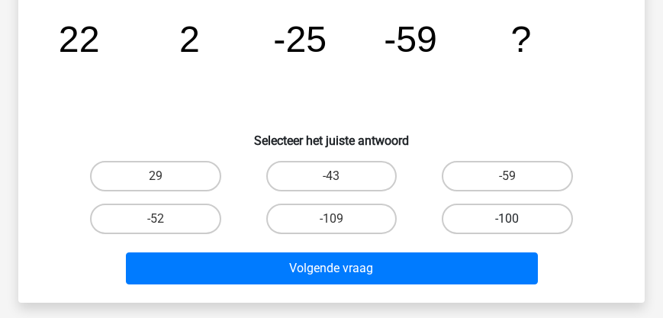
drag, startPoint x: 499, startPoint y: 218, endPoint x: 491, endPoint y: 222, distance: 8.5
click at [498, 218] on label "-100" at bounding box center [507, 219] width 131 height 31
click at [508, 219] on input "-100" at bounding box center [513, 224] width 10 height 10
radio input "true"
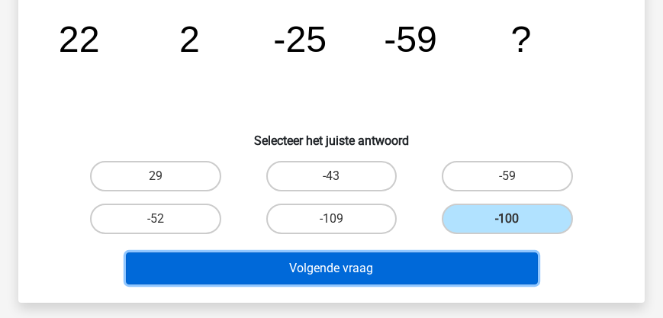
click at [444, 268] on button "Volgende vraag" at bounding box center [332, 269] width 412 height 32
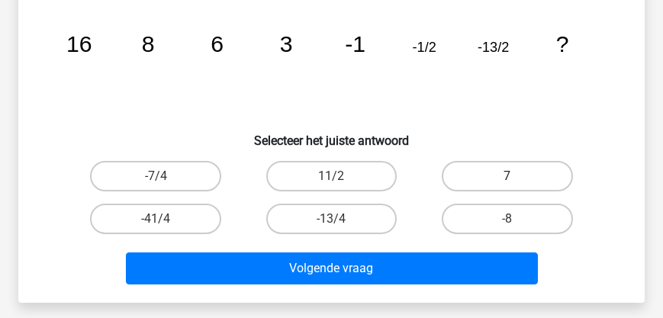
click at [486, 176] on label "7" at bounding box center [507, 176] width 131 height 31
click at [508, 176] on input "7" at bounding box center [513, 181] width 10 height 10
radio input "true"
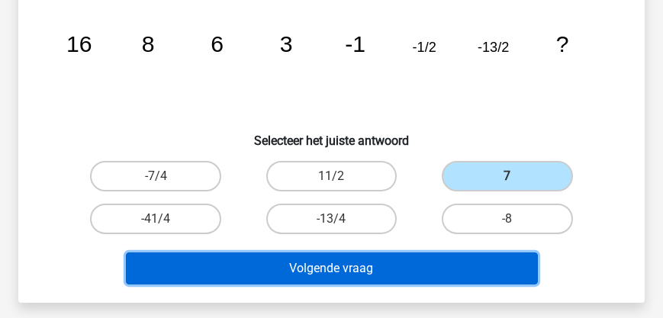
click at [375, 267] on button "Volgende vraag" at bounding box center [332, 269] width 412 height 32
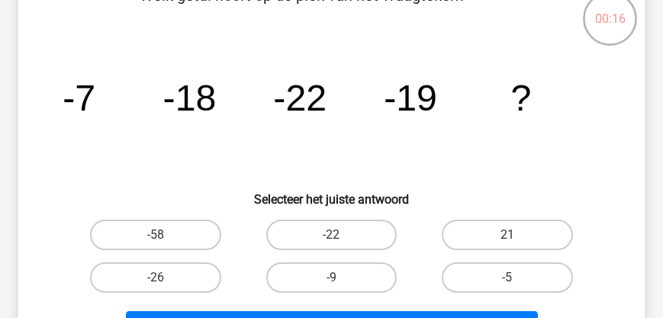
scroll to position [114, 0]
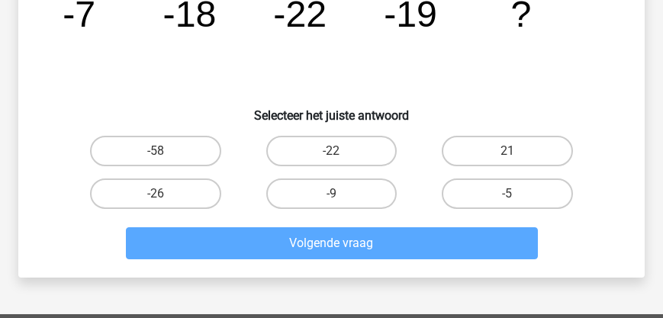
scroll to position [201, 0]
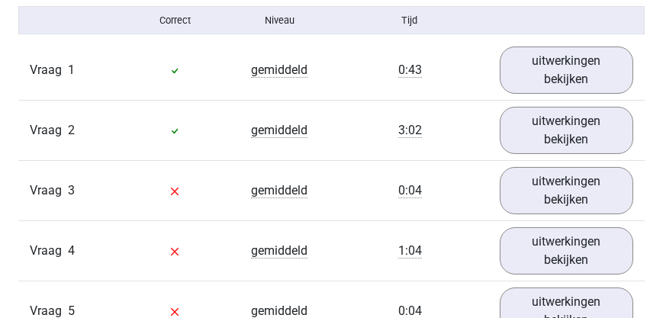
scroll to position [1003, 0]
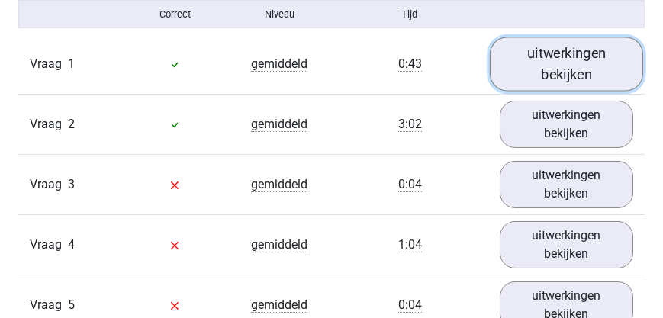
click at [554, 66] on link "uitwerkingen bekijken" at bounding box center [567, 64] width 154 height 54
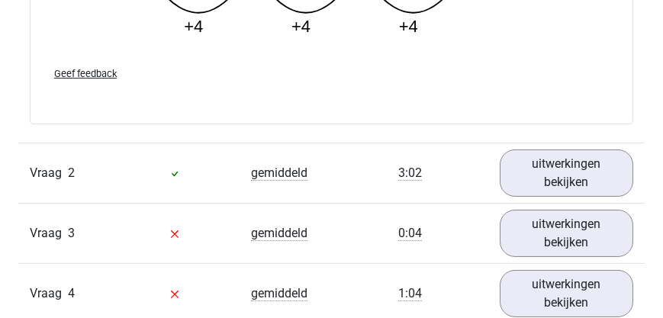
scroll to position [1745, 0]
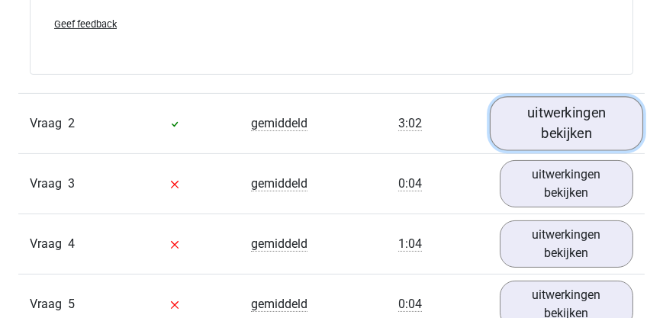
click at [594, 131] on link "uitwerkingen bekijken" at bounding box center [567, 123] width 154 height 54
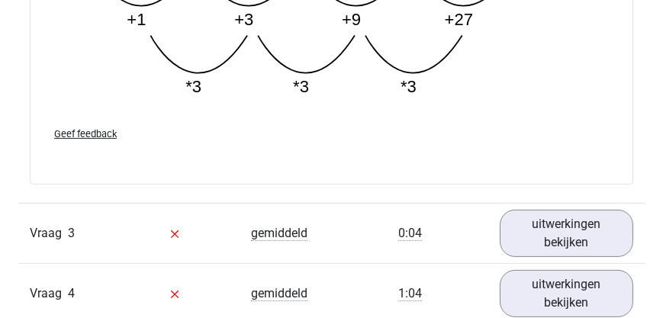
scroll to position [2487, 0]
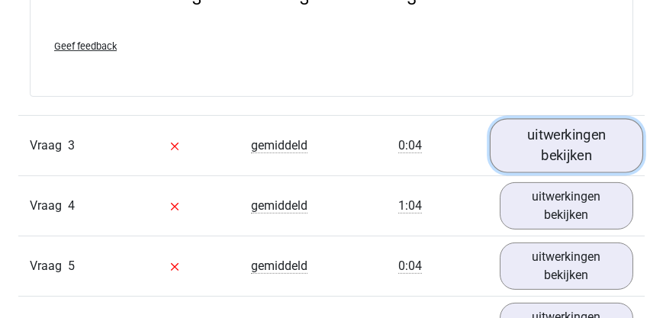
click at [579, 149] on link "uitwerkingen bekijken" at bounding box center [567, 145] width 154 height 54
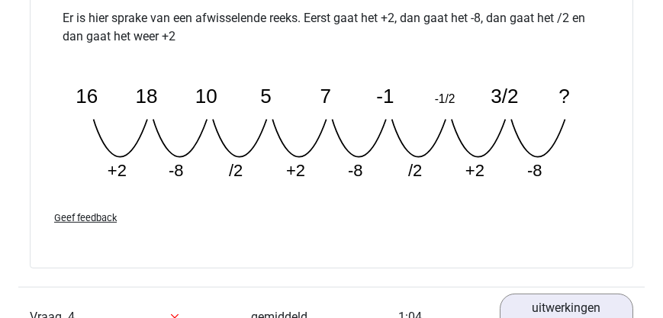
scroll to position [3141, 0]
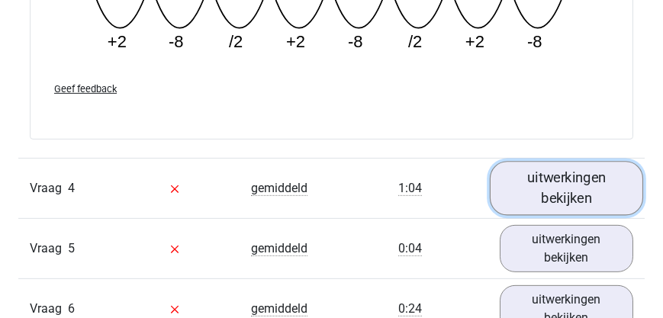
click at [579, 195] on link "uitwerkingen bekijken" at bounding box center [567, 188] width 154 height 54
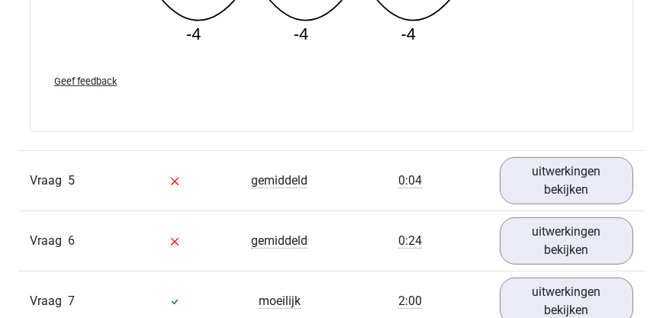
scroll to position [3970, 0]
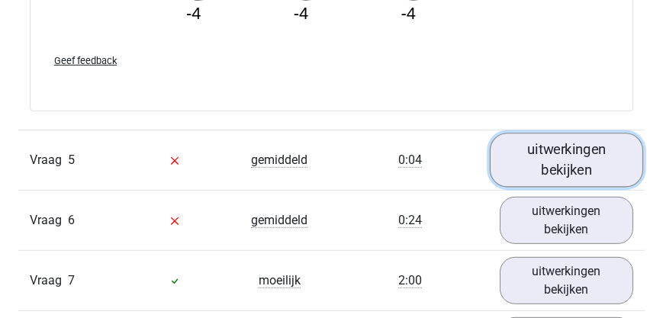
click at [563, 154] on link "uitwerkingen bekijken" at bounding box center [567, 160] width 154 height 54
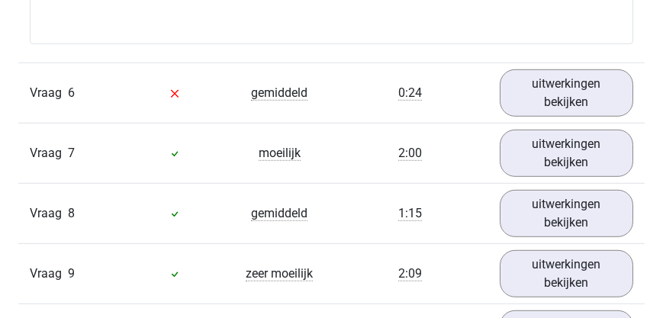
scroll to position [4842, 0]
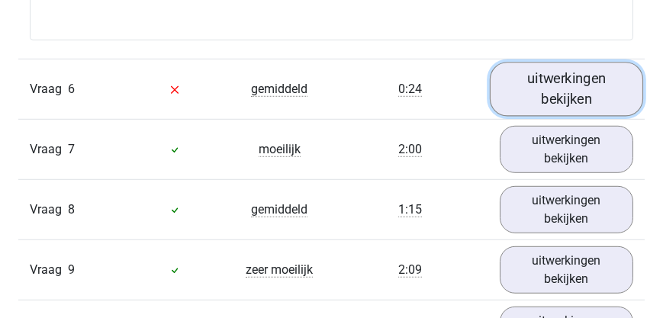
click at [559, 105] on link "uitwerkingen bekijken" at bounding box center [567, 89] width 154 height 54
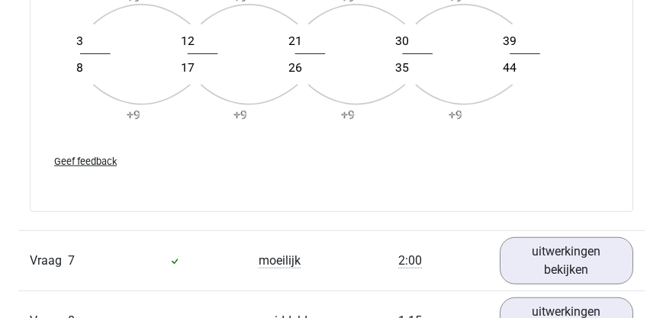
scroll to position [5714, 0]
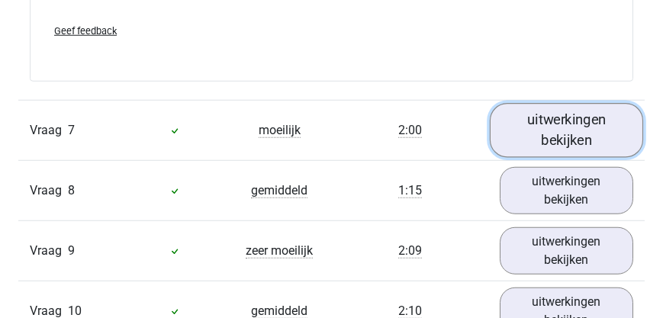
click at [562, 121] on link "uitwerkingen bekijken" at bounding box center [567, 130] width 154 height 54
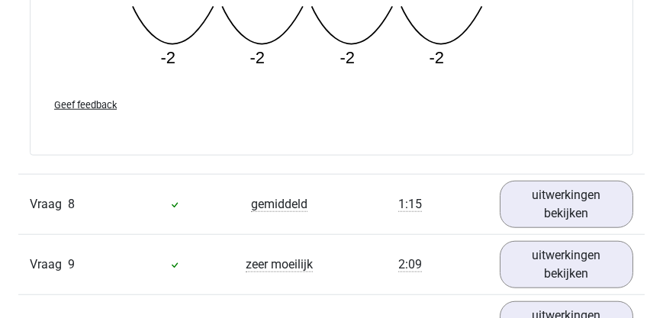
scroll to position [6500, 0]
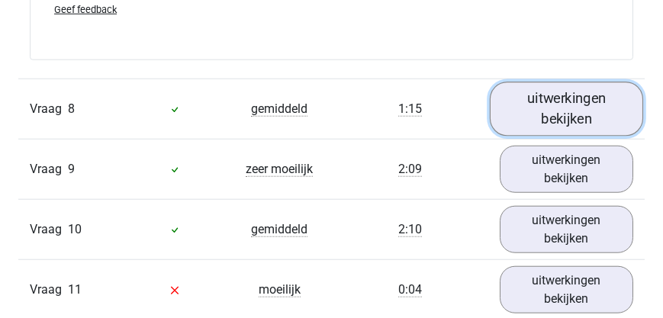
click at [554, 111] on link "uitwerkingen bekijken" at bounding box center [567, 109] width 154 height 54
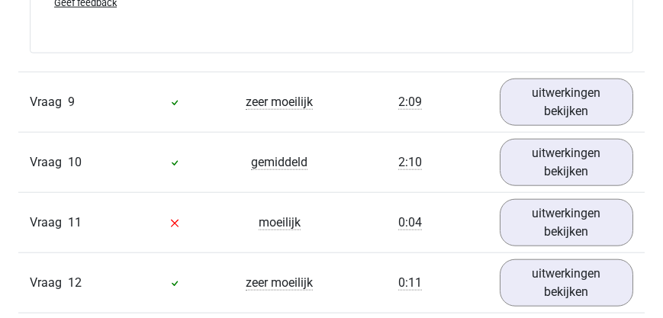
scroll to position [7285, 0]
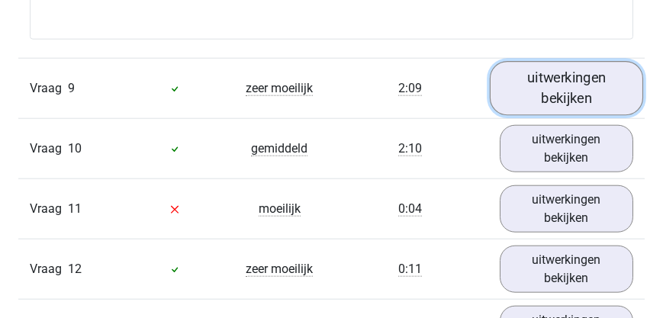
drag, startPoint x: 560, startPoint y: 98, endPoint x: 528, endPoint y: 95, distance: 33.0
click at [560, 98] on link "uitwerkingen bekijken" at bounding box center [567, 88] width 154 height 54
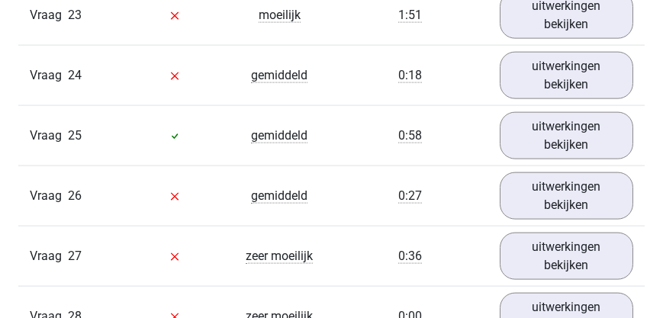
scroll to position [8900, 0]
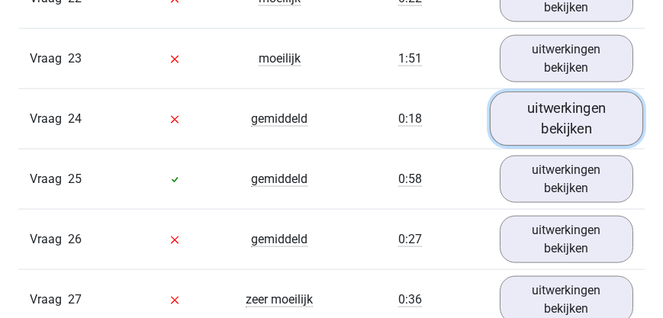
click at [578, 131] on link "uitwerkingen bekijken" at bounding box center [567, 119] width 154 height 54
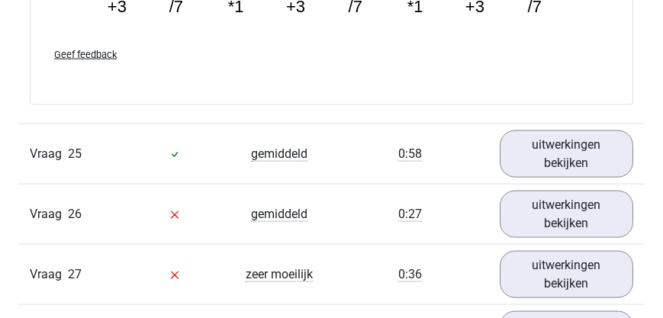
scroll to position [9597, 0]
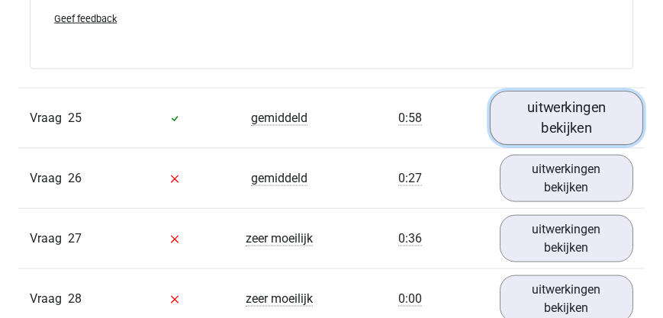
click at [569, 120] on link "uitwerkingen bekijken" at bounding box center [567, 118] width 154 height 54
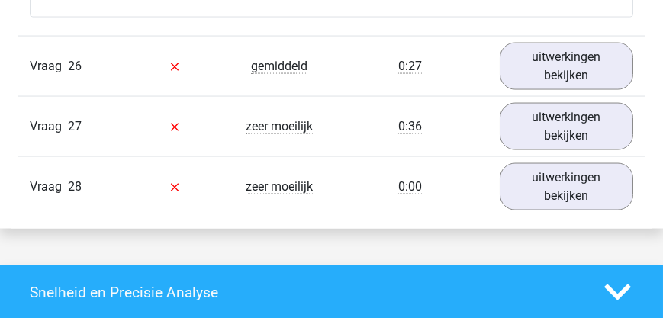
scroll to position [10470, 0]
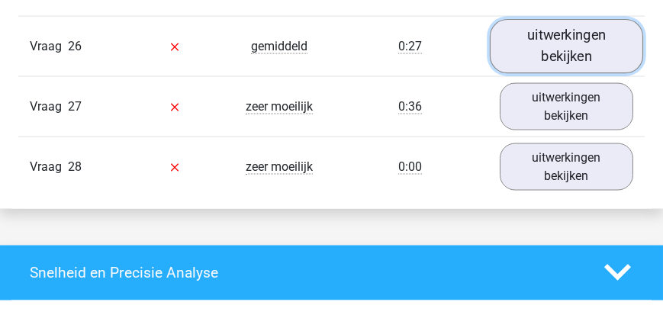
click at [585, 48] on link "uitwerkingen bekijken" at bounding box center [567, 46] width 154 height 54
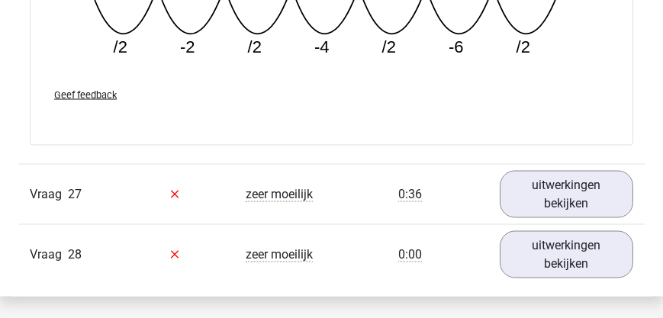
scroll to position [11124, 0]
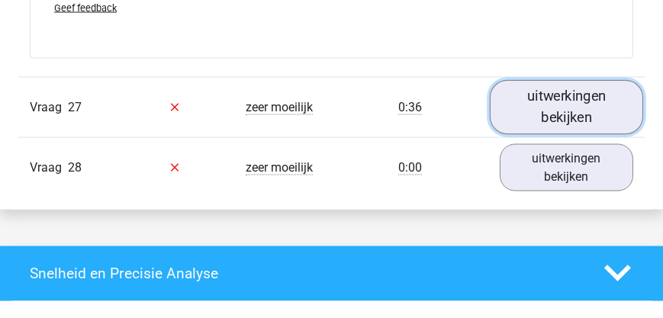
click at [546, 125] on link "uitwerkingen bekijken" at bounding box center [567, 107] width 154 height 54
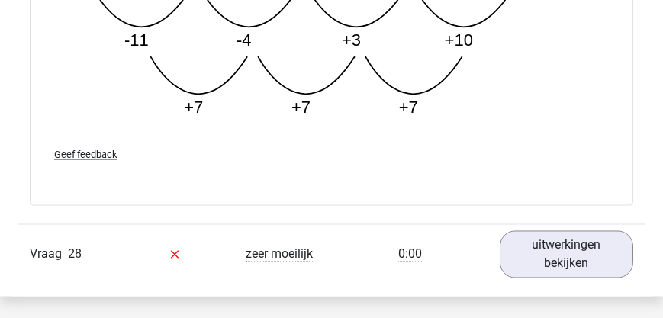
scroll to position [11866, 0]
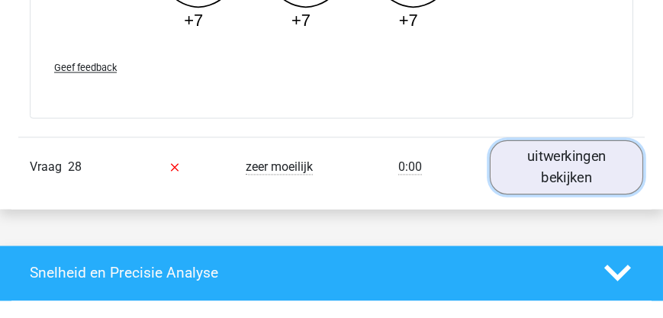
click at [589, 166] on link "uitwerkingen bekijken" at bounding box center [567, 167] width 154 height 54
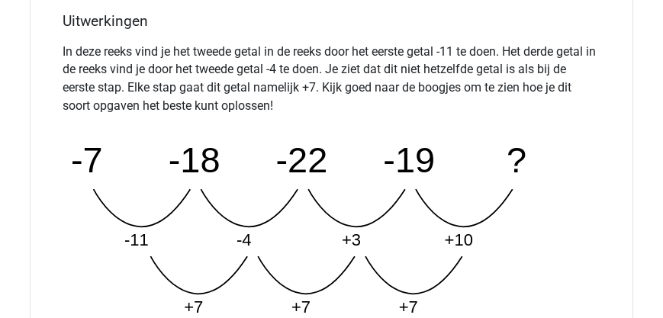
scroll to position [11605, 0]
